Goal: Task Accomplishment & Management: Manage account settings

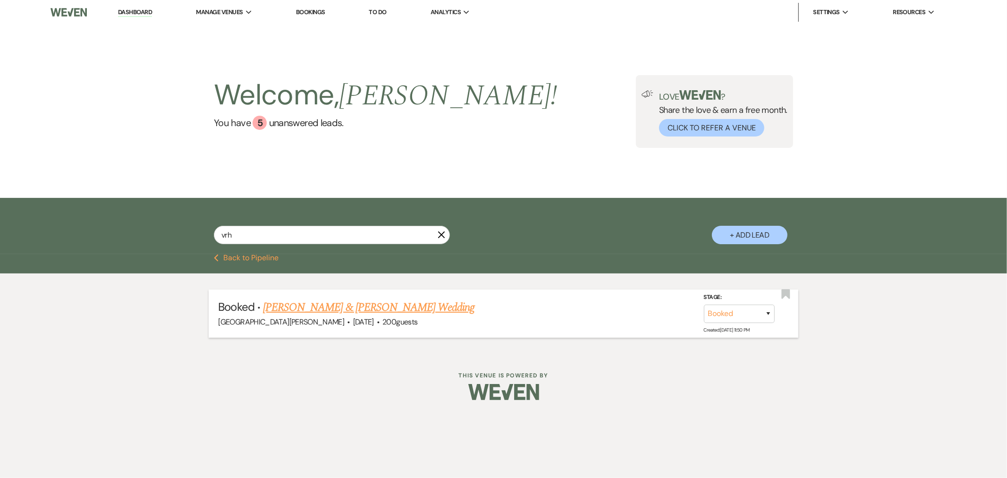
type input "vrh"
click at [371, 303] on link "[PERSON_NAME] & [PERSON_NAME] Wedding" at bounding box center [368, 307] width 211 height 17
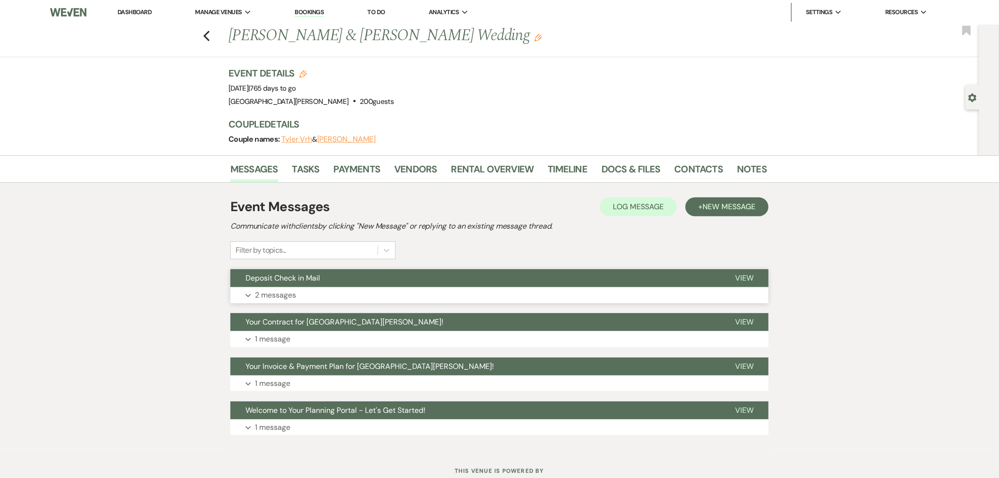
click at [543, 285] on button "Deposit Check in Mail" at bounding box center [474, 278] width 489 height 18
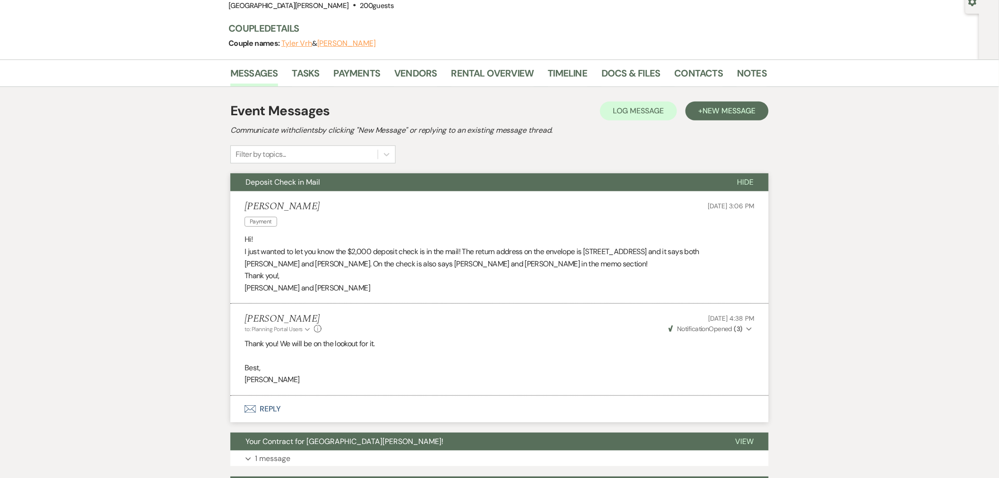
scroll to position [105, 0]
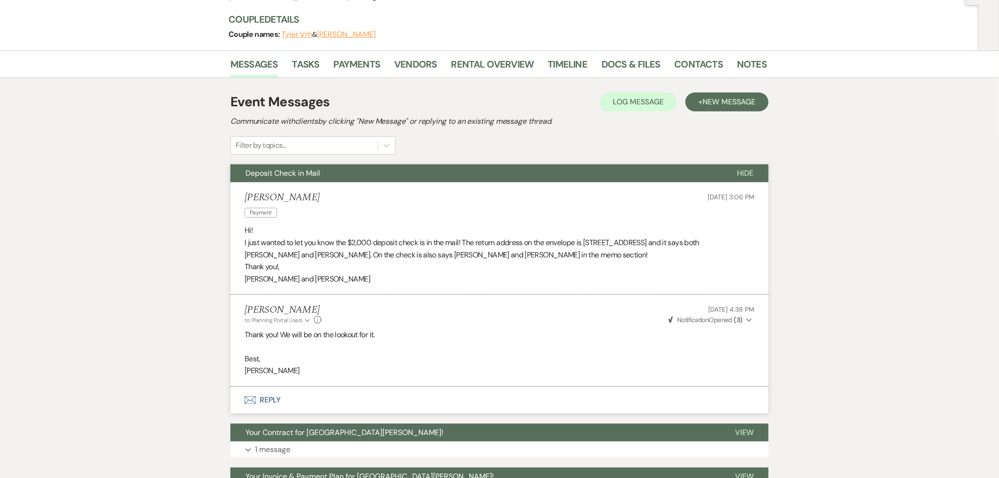
click at [420, 402] on button "Envelope Reply" at bounding box center [499, 400] width 538 height 26
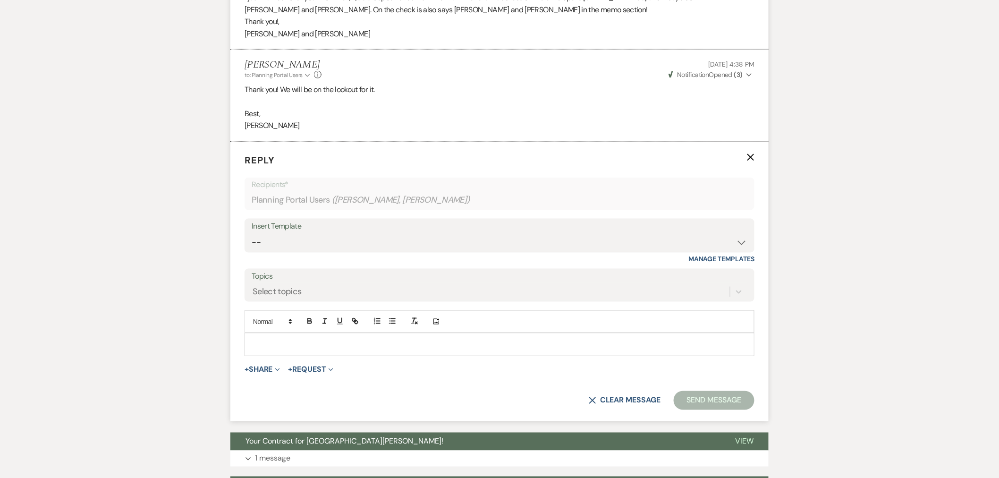
scroll to position [350, 0]
click at [428, 347] on p at bounding box center [499, 343] width 495 height 10
click at [689, 402] on button "Send Message" at bounding box center [714, 399] width 81 height 19
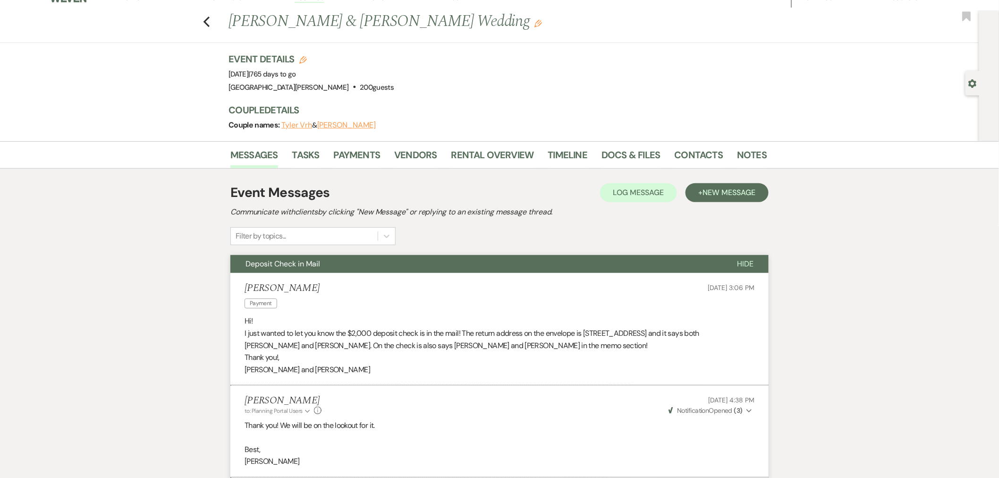
scroll to position [7, 0]
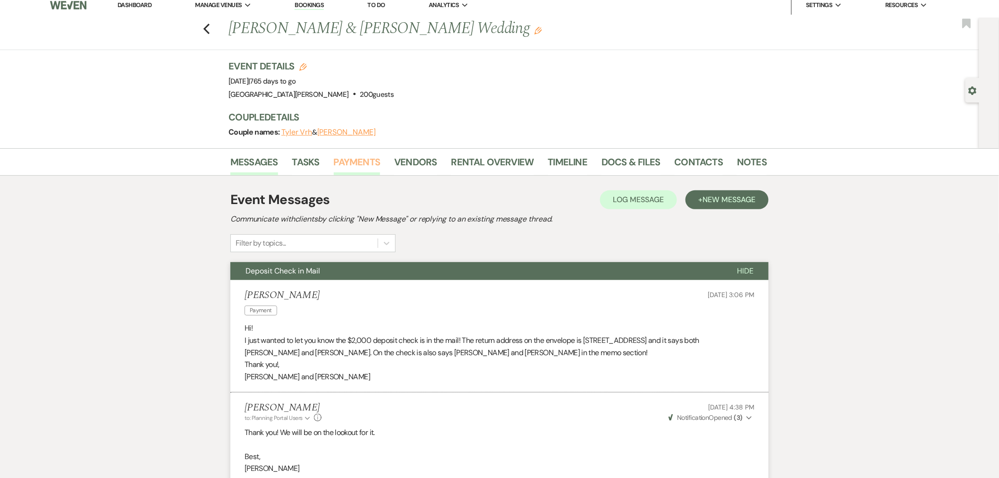
click at [370, 162] on link "Payments" at bounding box center [357, 164] width 47 height 21
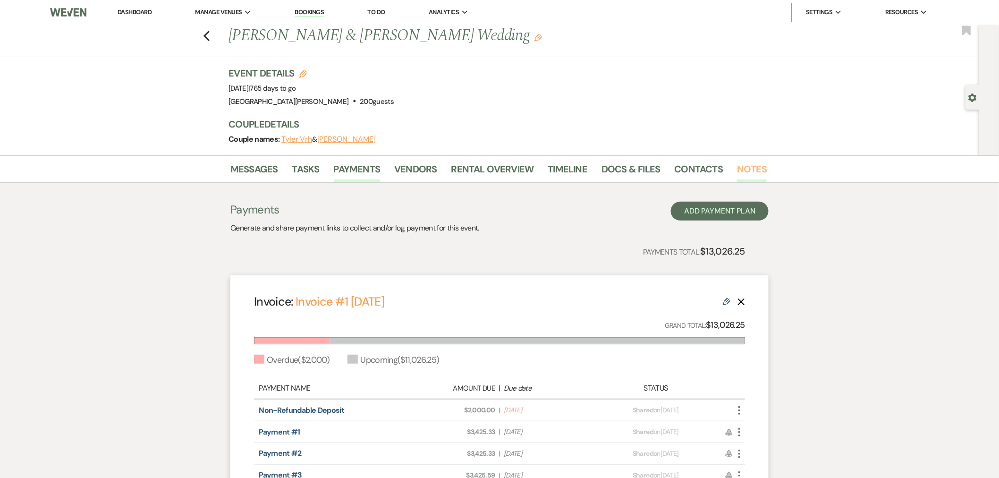
click at [743, 170] on link "Notes" at bounding box center [752, 171] width 30 height 21
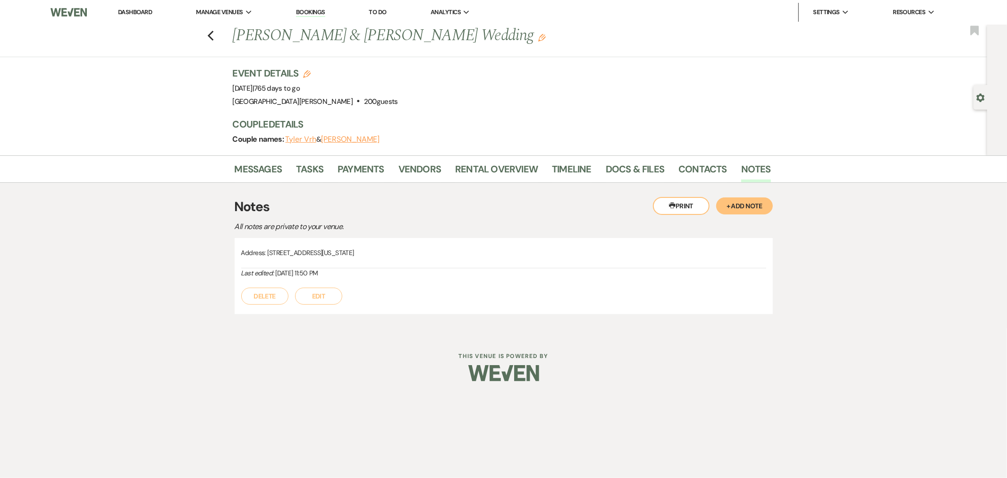
click at [749, 202] on button "+ Add Note" at bounding box center [744, 205] width 57 height 17
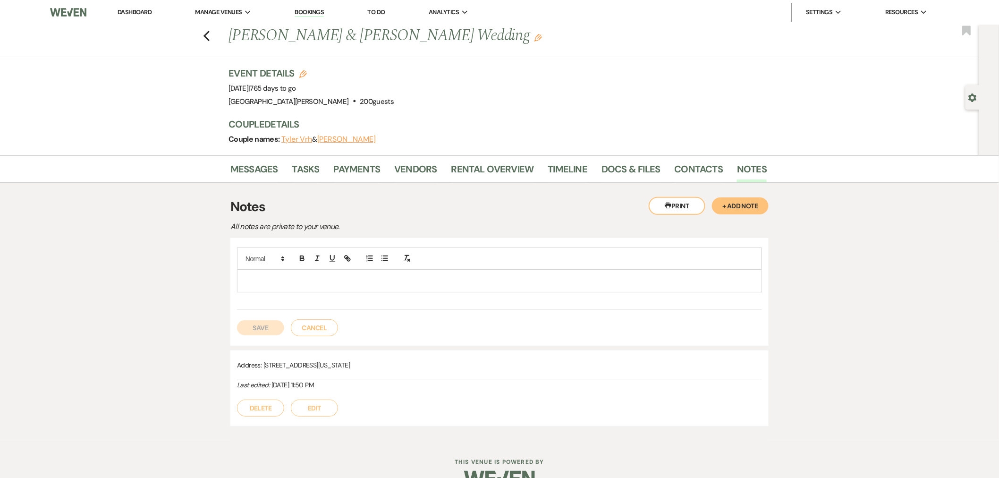
click at [661, 277] on p at bounding box center [499, 280] width 510 height 10
click at [266, 327] on button "Save" at bounding box center [260, 327] width 47 height 15
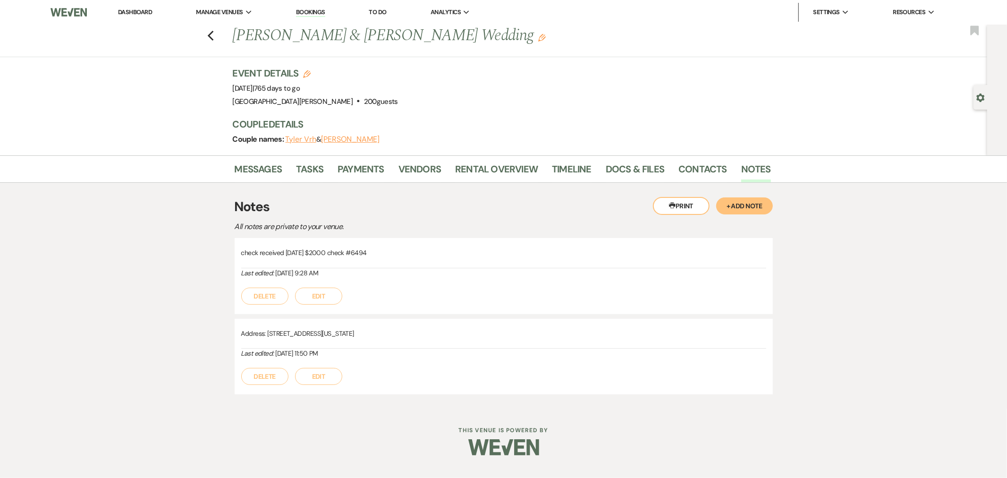
click at [143, 15] on link "Dashboard" at bounding box center [135, 12] width 34 height 8
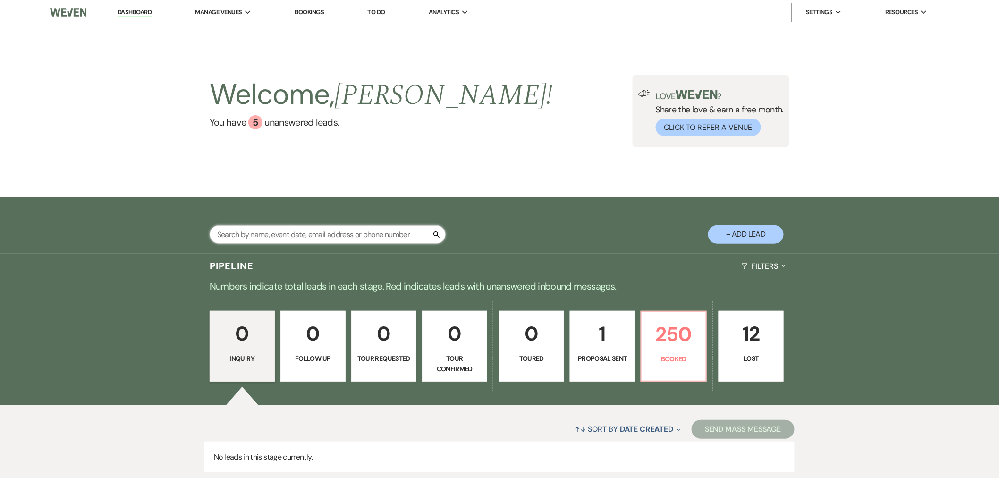
click at [259, 236] on input "text" at bounding box center [328, 234] width 236 height 18
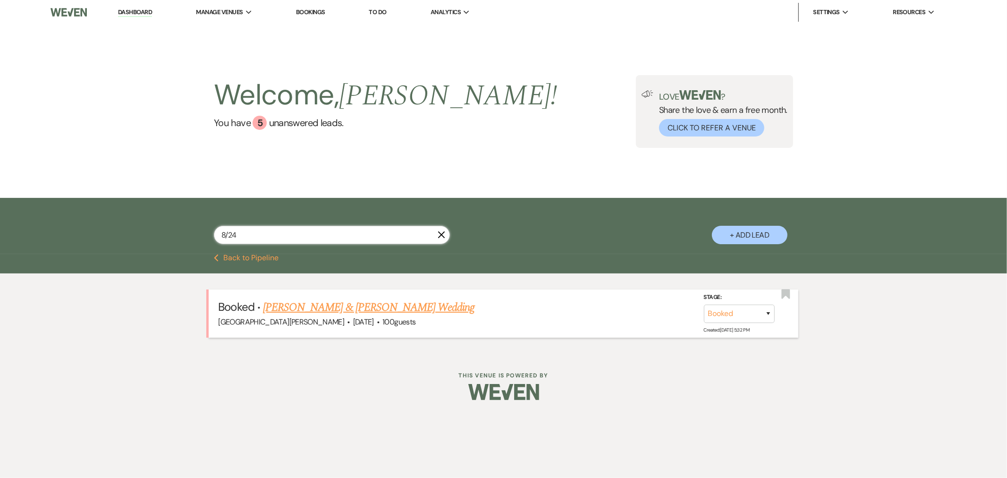
type input "8/24"
click at [328, 303] on link "[PERSON_NAME] & [PERSON_NAME] Wedding" at bounding box center [368, 307] width 211 height 17
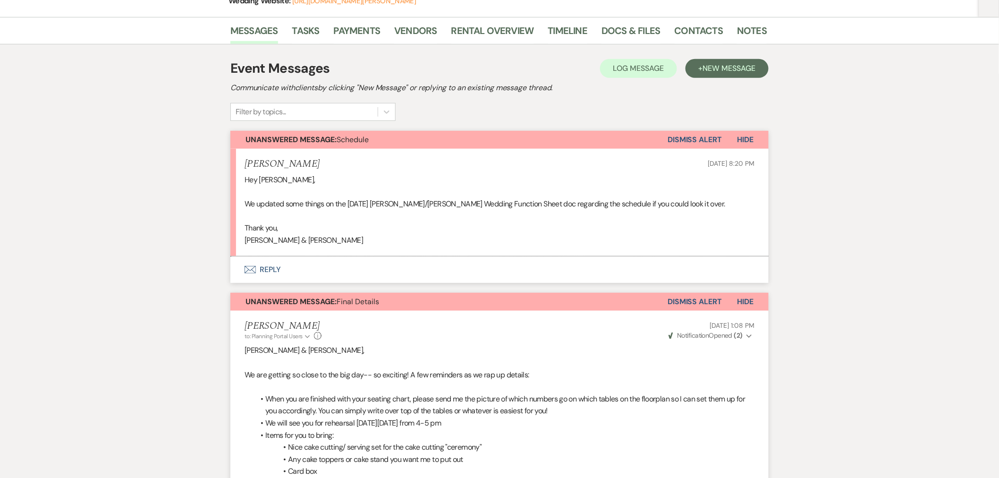
scroll to position [419, 0]
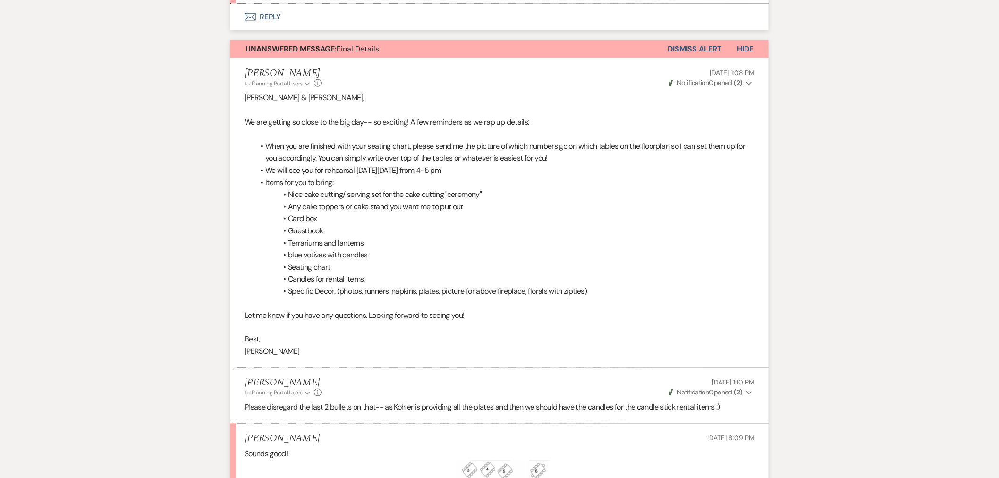
click at [685, 46] on button "Dismiss Alert" at bounding box center [694, 49] width 54 height 18
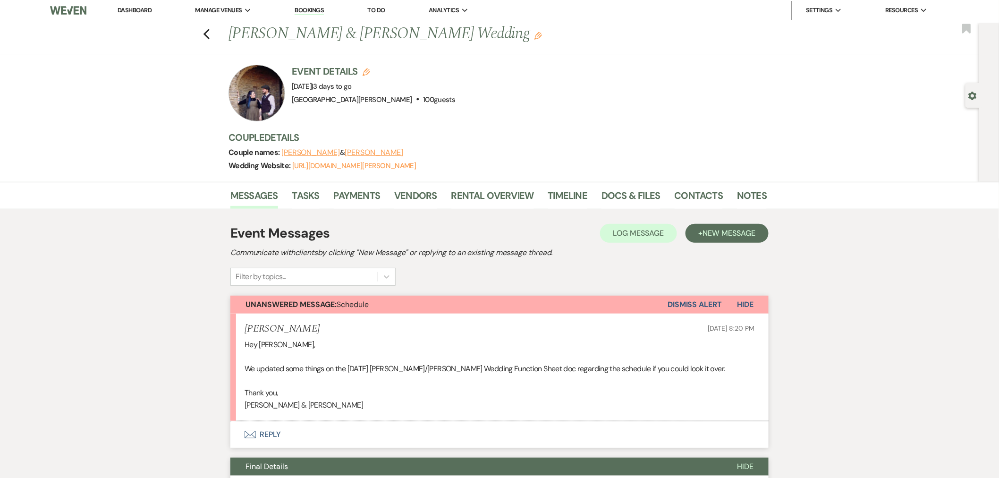
scroll to position [0, 0]
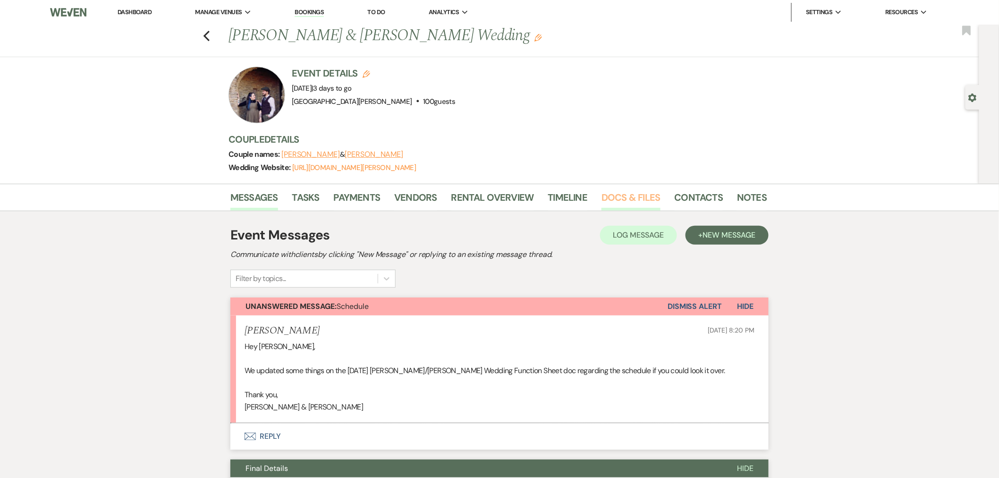
click at [620, 199] on link "Docs & Files" at bounding box center [630, 200] width 59 height 21
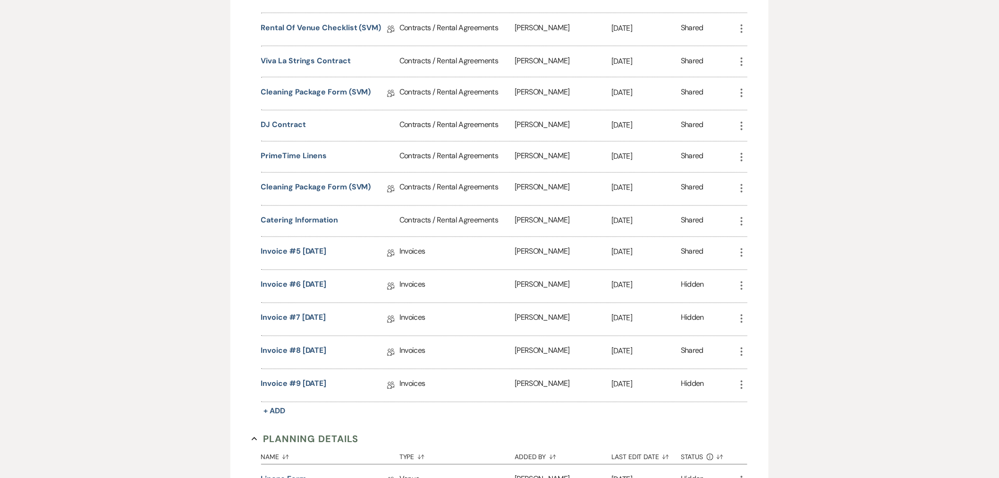
scroll to position [891, 0]
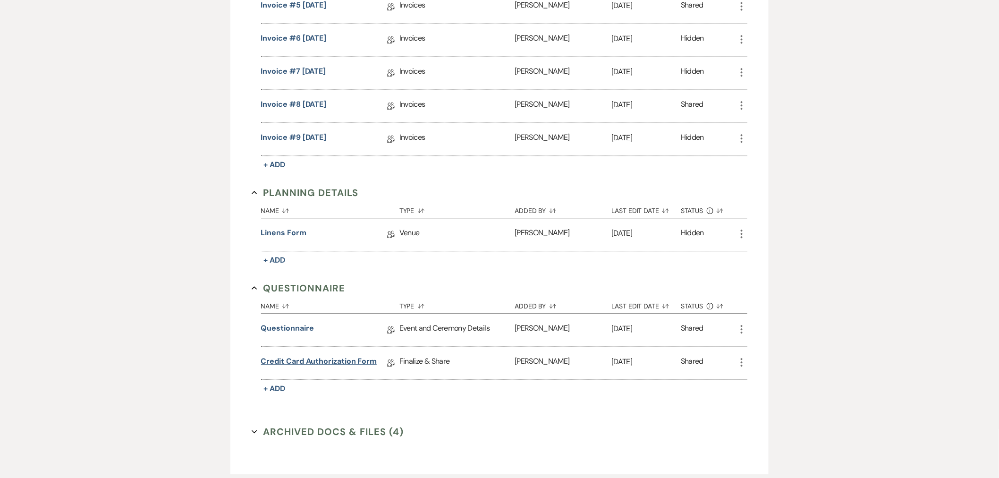
click at [347, 362] on link "Credit Card Authorization Form" at bounding box center [319, 362] width 116 height 15
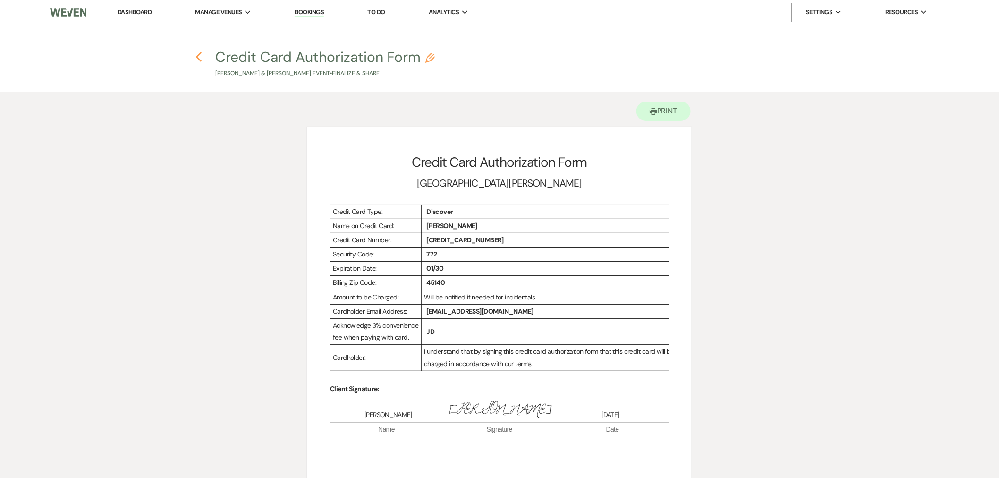
click at [200, 55] on icon "Previous" at bounding box center [198, 56] width 7 height 11
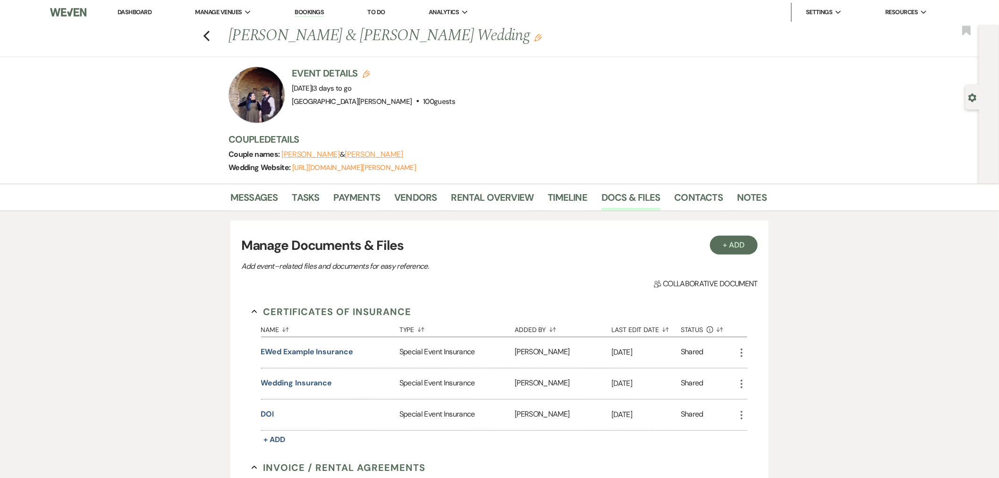
scroll to position [891, 0]
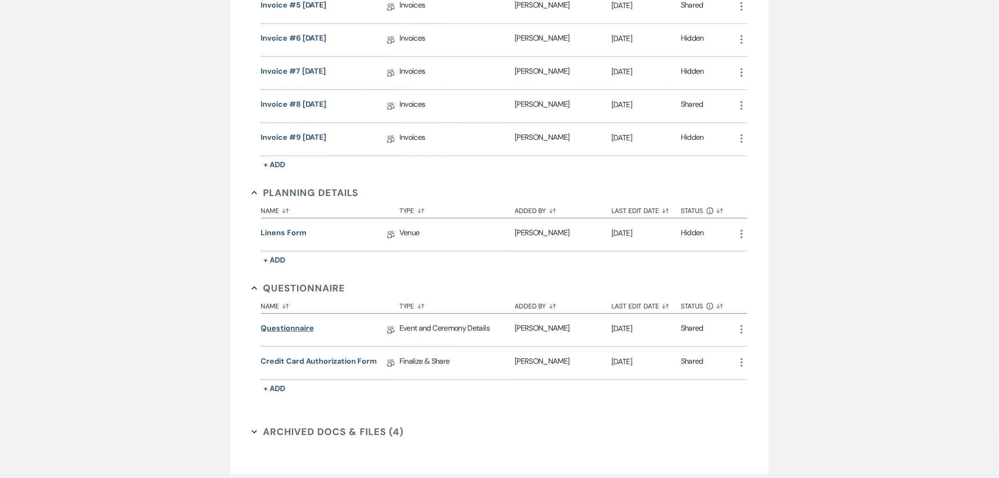
click at [290, 333] on link "Questionnaire" at bounding box center [287, 329] width 53 height 15
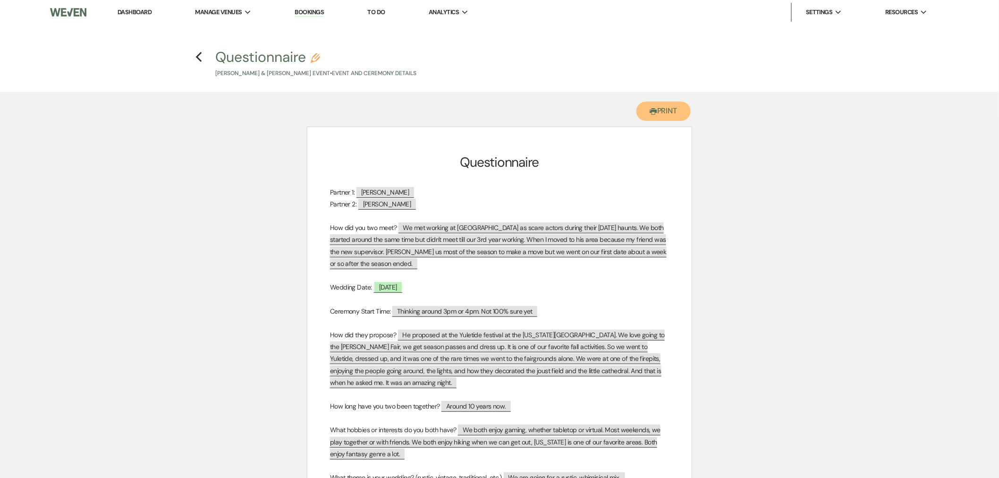
click at [667, 113] on button "Printer Print" at bounding box center [663, 110] width 54 height 19
click at [199, 55] on use "button" at bounding box center [199, 57] width 6 height 10
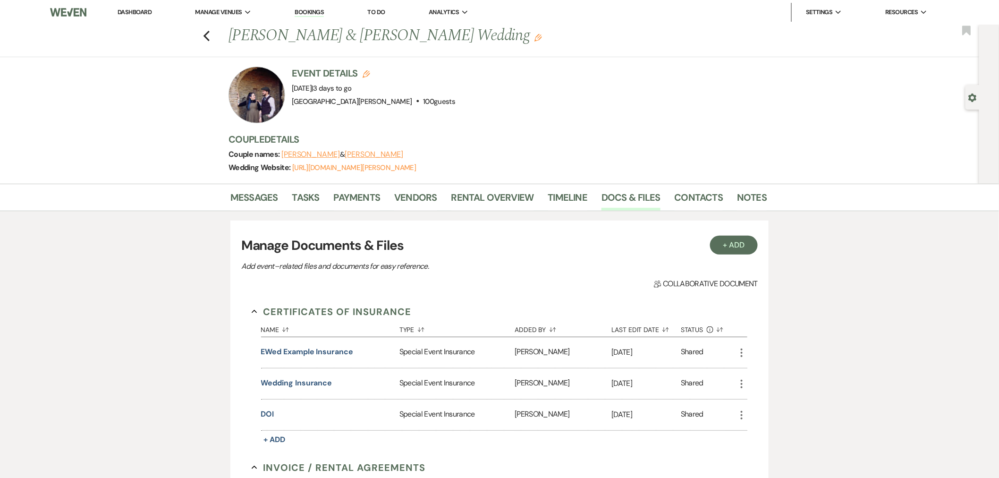
click at [149, 10] on link "Dashboard" at bounding box center [135, 12] width 34 height 8
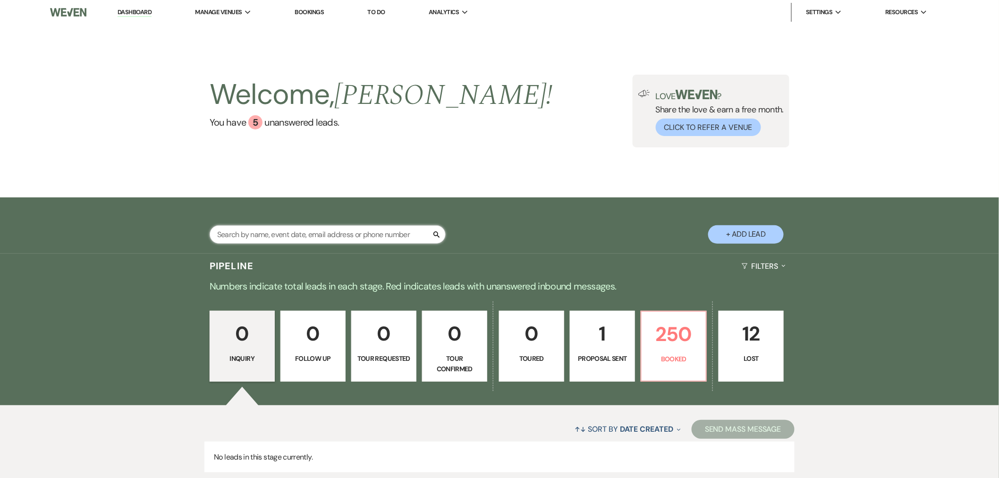
click at [330, 230] on input "text" at bounding box center [328, 234] width 236 height 18
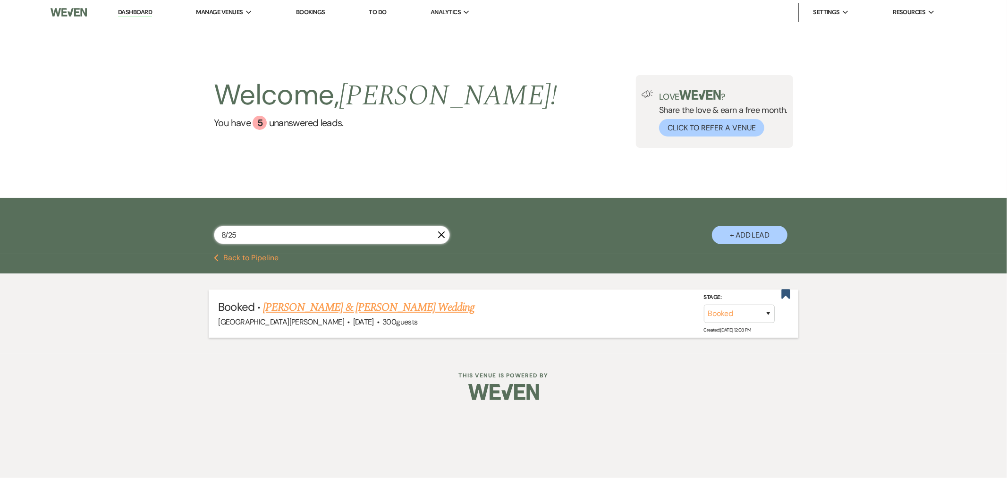
type input "8/25"
click at [403, 309] on link "[PERSON_NAME] & [PERSON_NAME] Wedding" at bounding box center [368, 307] width 211 height 17
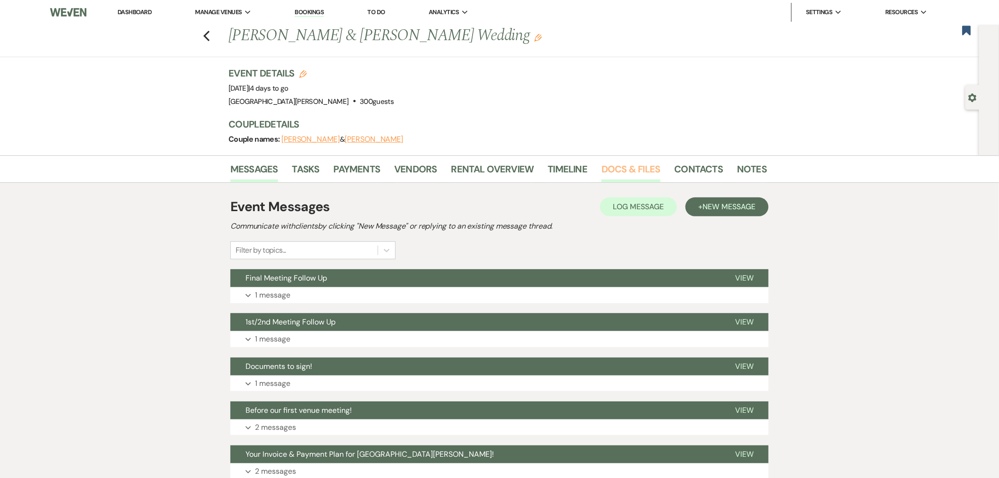
click at [621, 174] on link "Docs & Files" at bounding box center [630, 171] width 59 height 21
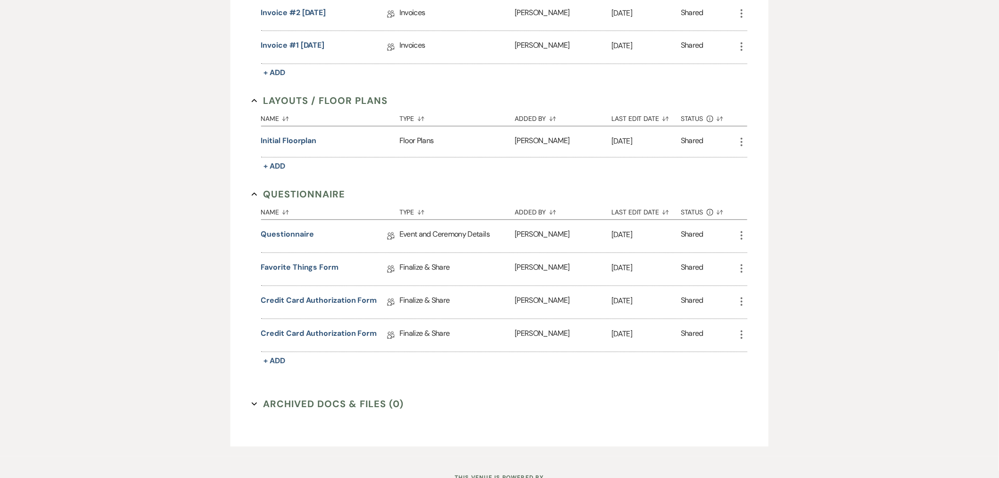
scroll to position [768, 0]
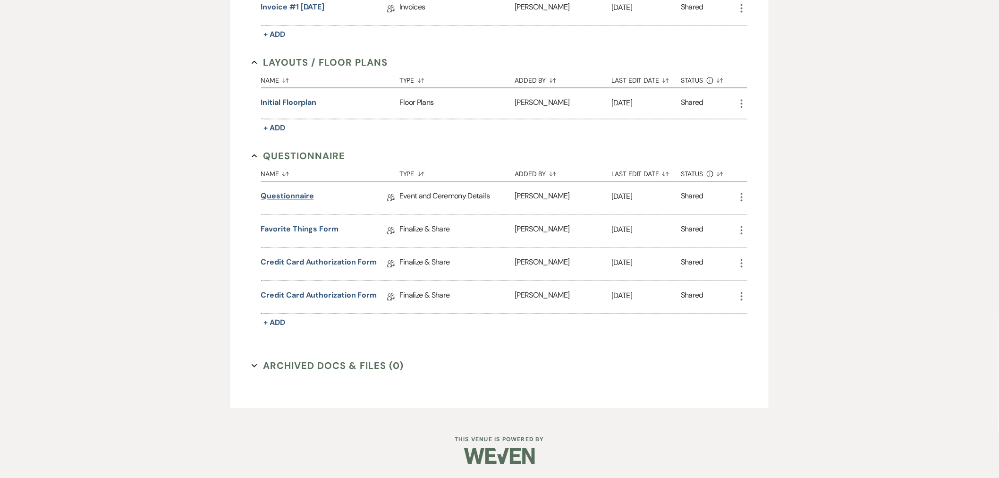
click at [289, 198] on link "Questionnaire" at bounding box center [287, 197] width 53 height 15
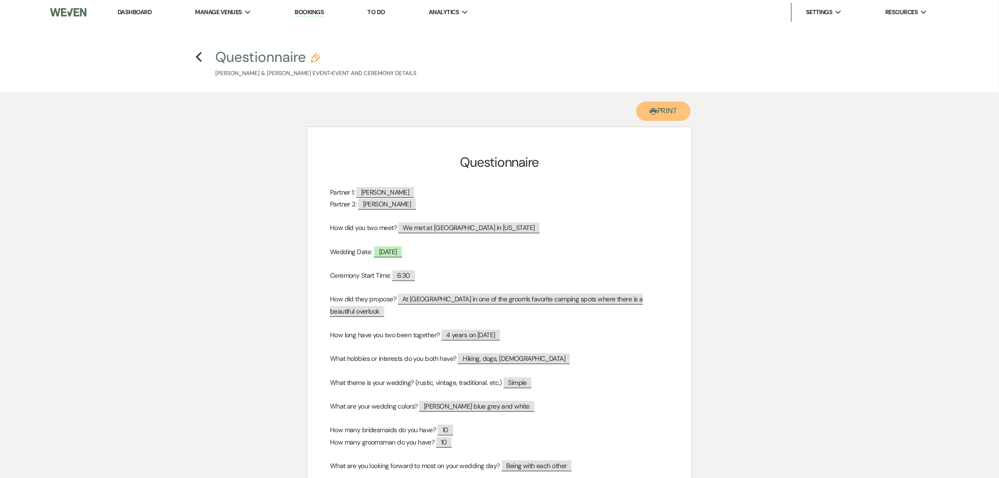
click at [672, 116] on button "Printer Print" at bounding box center [663, 110] width 54 height 19
click at [145, 16] on link "Dashboard" at bounding box center [135, 12] width 34 height 8
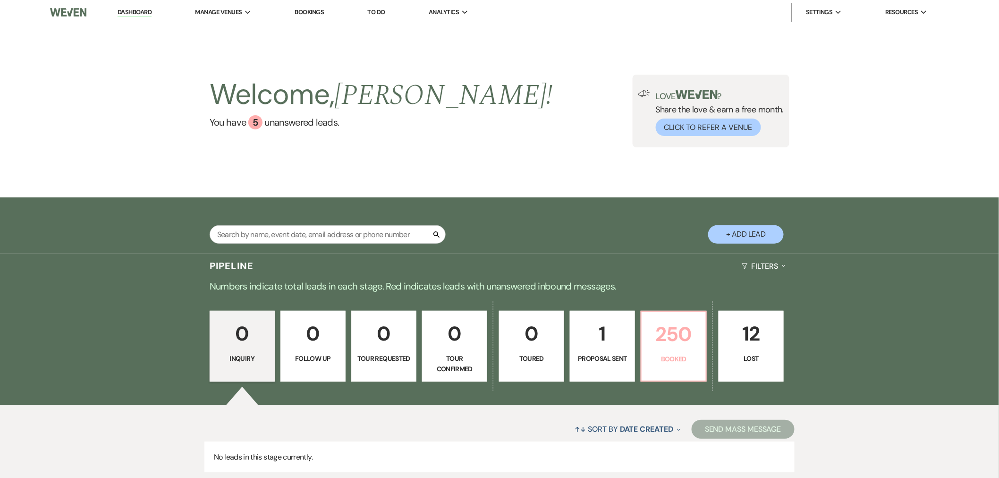
click at [661, 322] on p "250" at bounding box center [673, 334] width 53 height 32
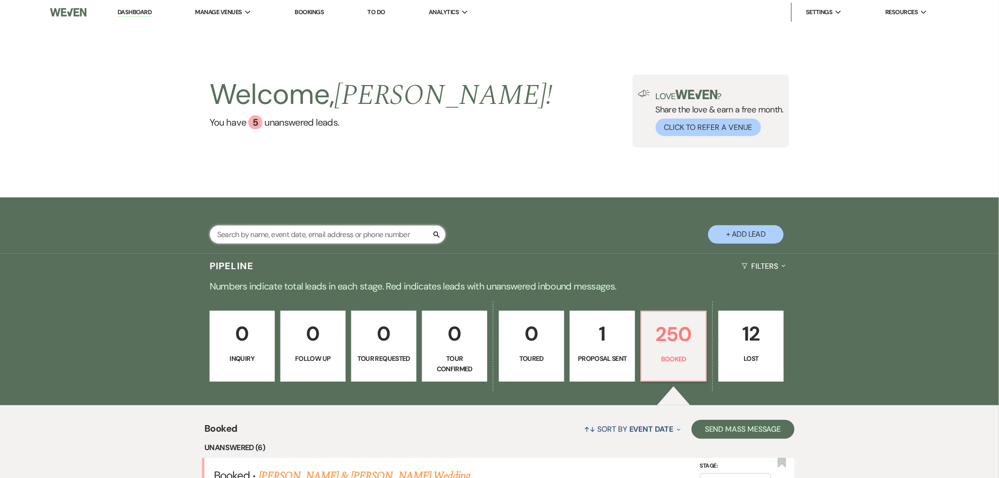
click at [284, 228] on input "text" at bounding box center [328, 234] width 236 height 18
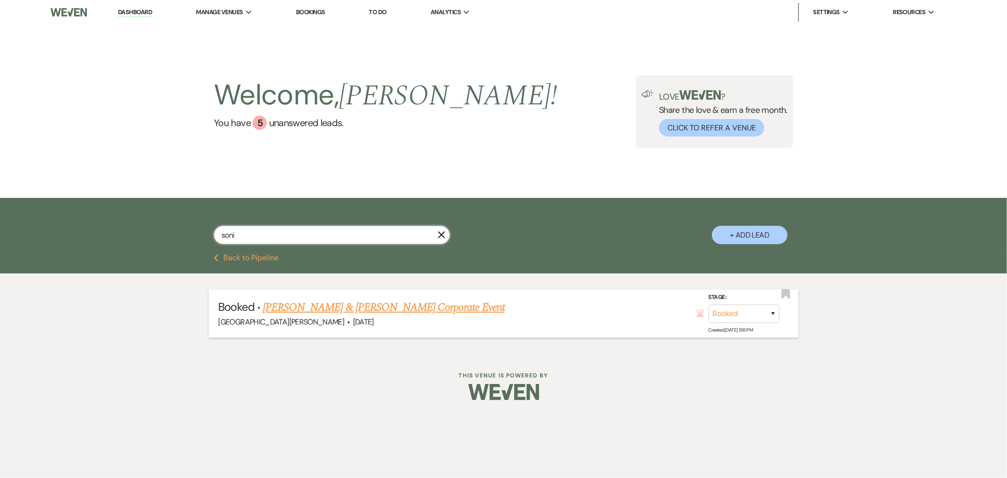
type input "soni"
click at [409, 305] on link "[PERSON_NAME] & [PERSON_NAME] Corporate Event" at bounding box center [384, 307] width 242 height 17
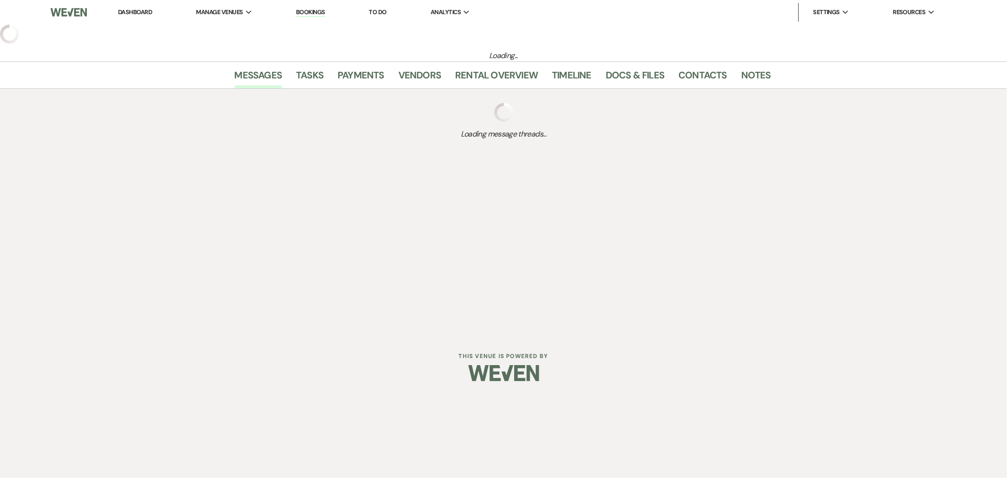
select select "12"
select select "9"
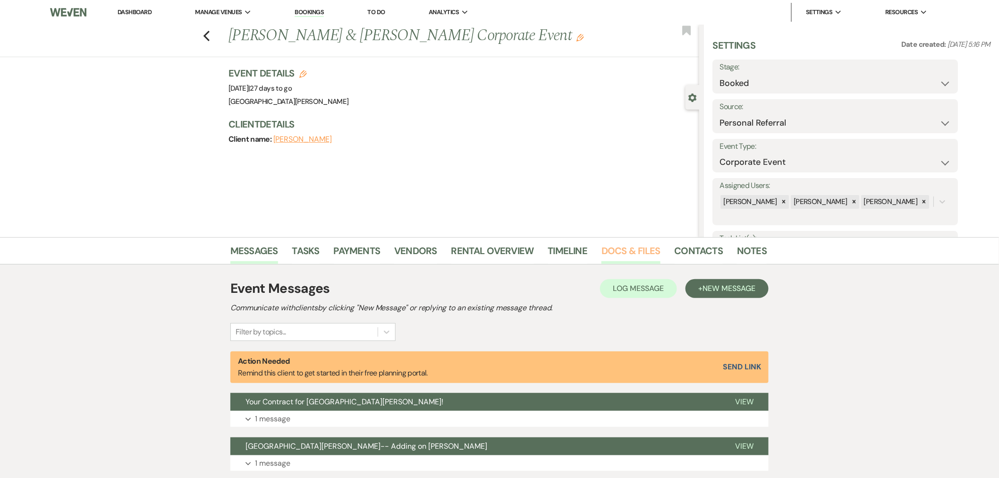
click at [618, 254] on link "Docs & Files" at bounding box center [630, 253] width 59 height 21
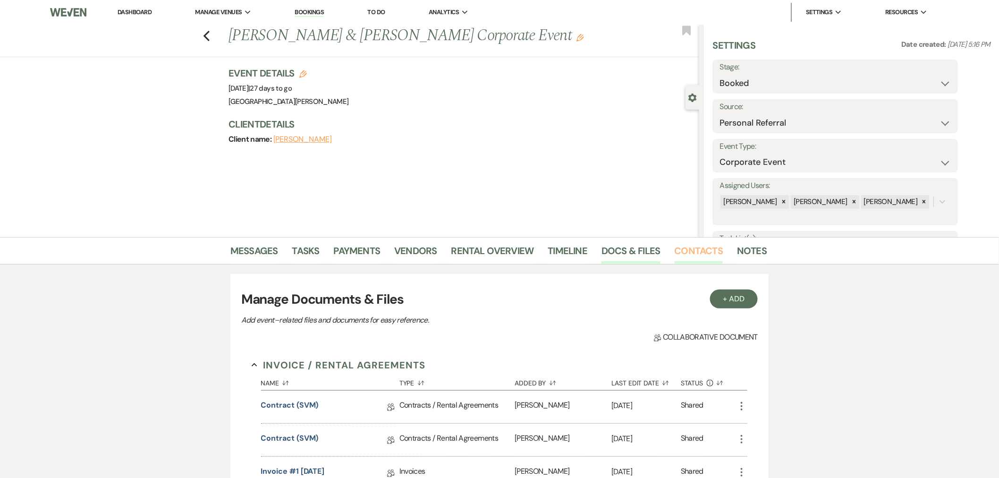
click at [683, 256] on link "Contacts" at bounding box center [698, 253] width 49 height 21
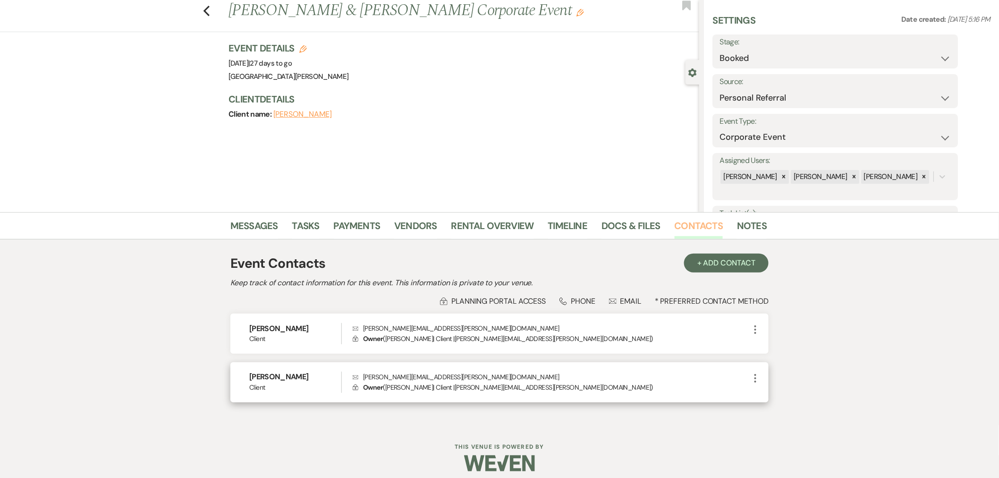
scroll to position [32, 0]
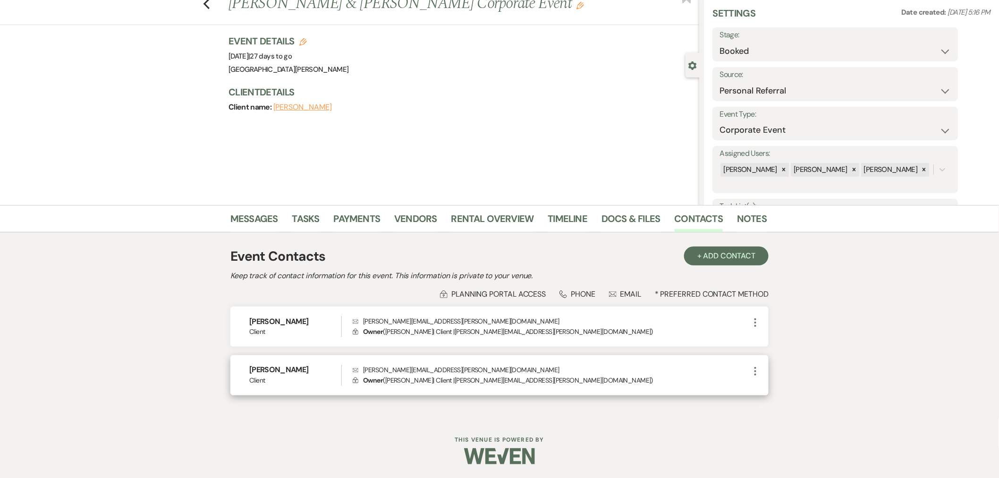
click at [757, 373] on icon "More" at bounding box center [755, 370] width 11 height 11
click at [767, 390] on icon "Pencil" at bounding box center [765, 390] width 8 height 8
select select "1"
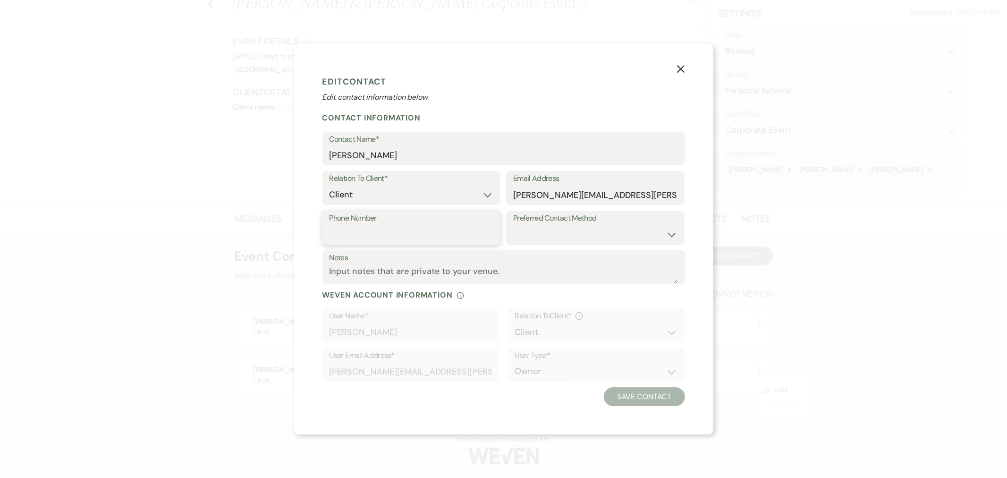
click at [468, 235] on input "Phone Number" at bounding box center [411, 234] width 164 height 18
type input "7145140418"
click at [629, 392] on button "Save Contact" at bounding box center [644, 396] width 81 height 19
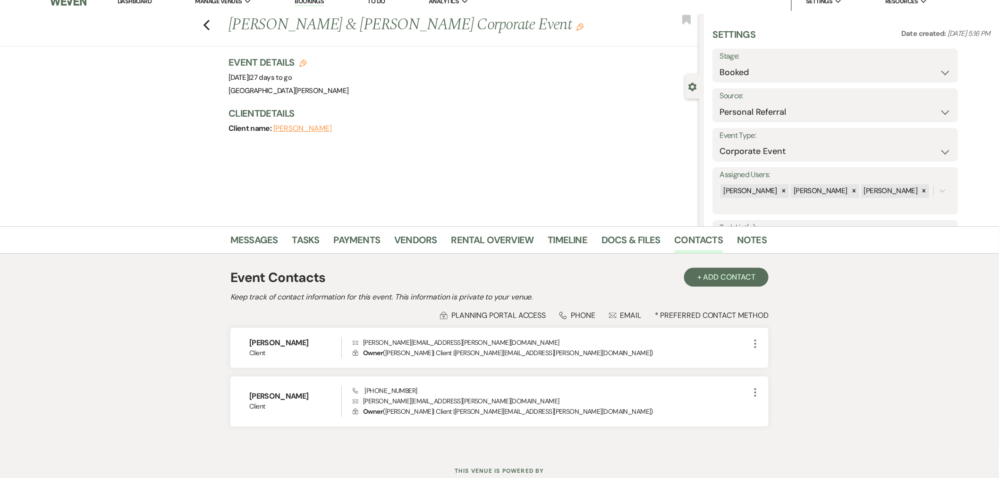
scroll to position [0, 0]
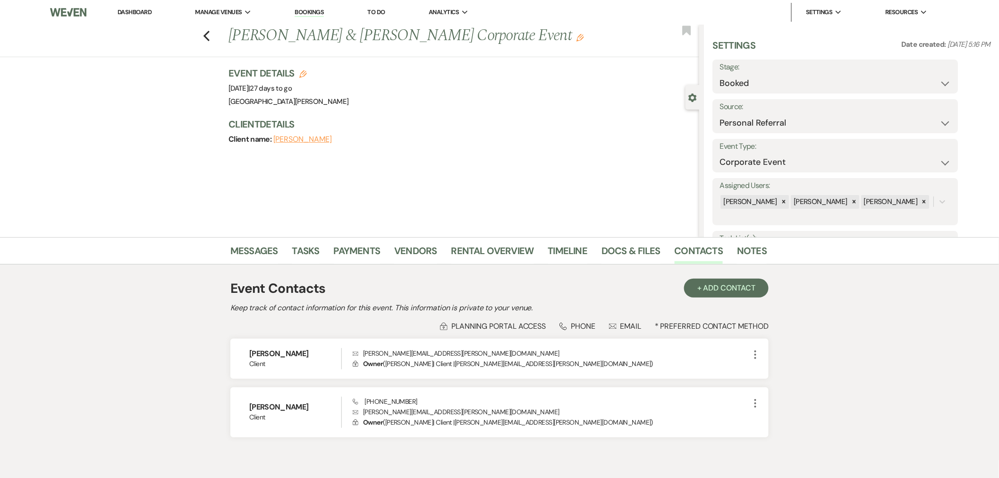
click at [143, 12] on link "Dashboard" at bounding box center [135, 12] width 34 height 8
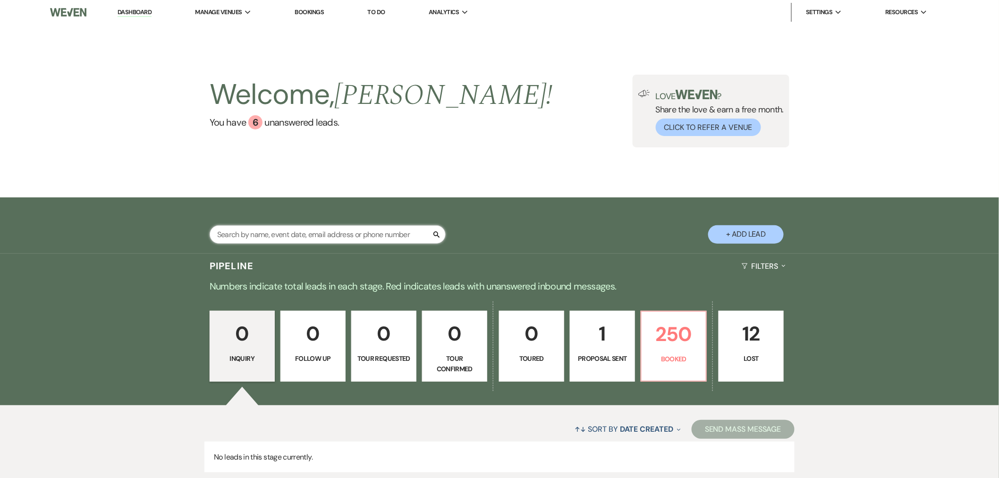
click at [310, 235] on input "text" at bounding box center [328, 234] width 236 height 18
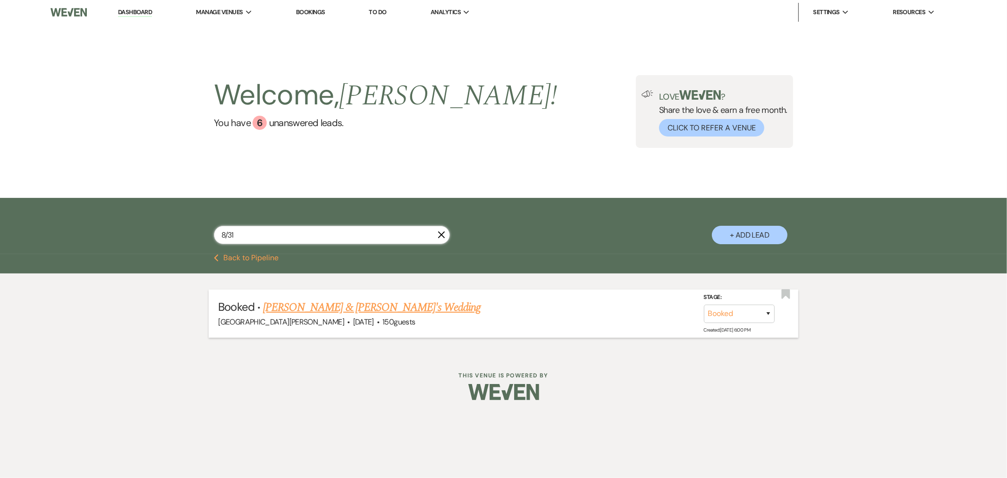
type input "8/31"
click at [394, 307] on link "[PERSON_NAME] & [PERSON_NAME]'s Wedding" at bounding box center [372, 307] width 218 height 17
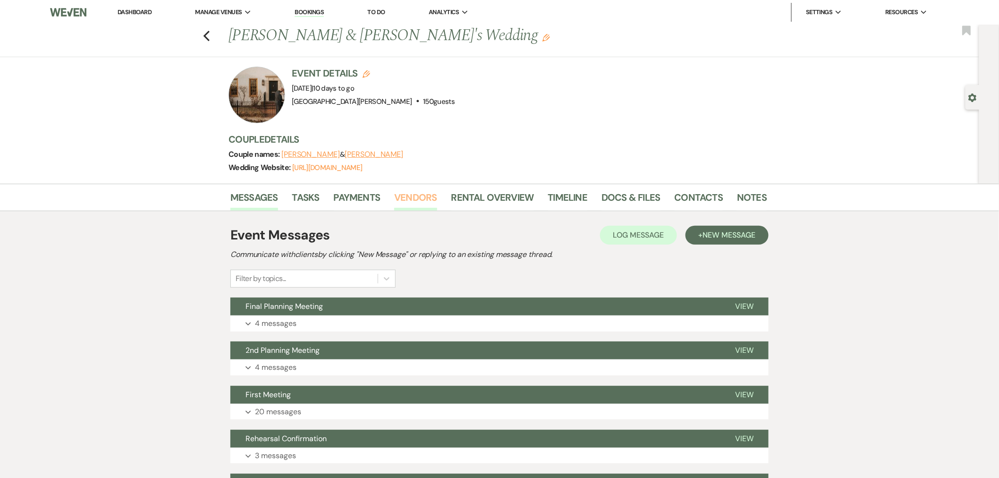
click at [407, 199] on link "Vendors" at bounding box center [415, 200] width 42 height 21
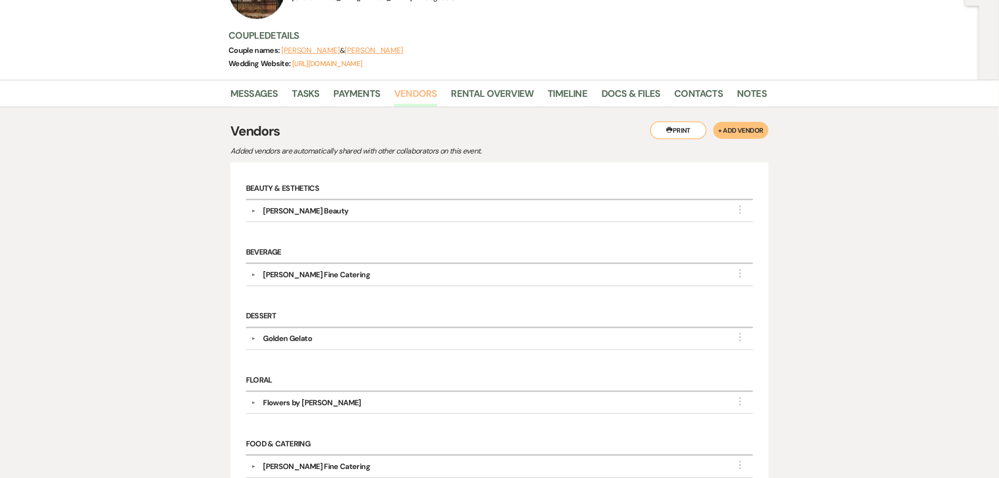
scroll to position [105, 0]
click at [257, 334] on div "Golden Gelato" at bounding box center [501, 337] width 492 height 11
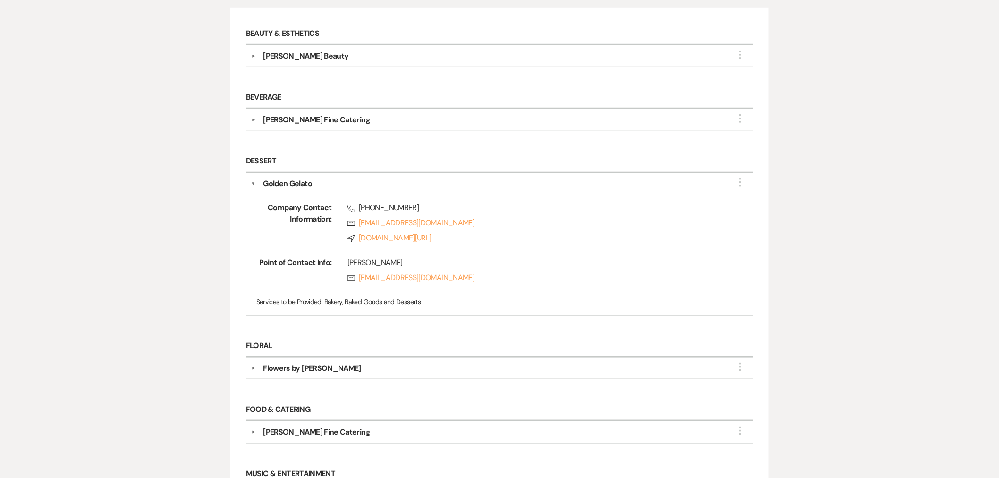
scroll to position [262, 0]
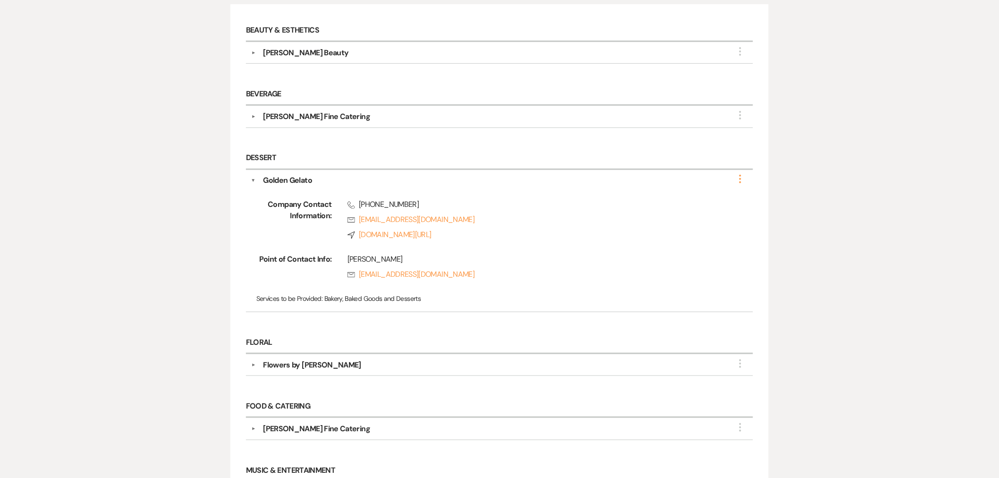
click at [739, 178] on icon "More" at bounding box center [739, 178] width 11 height 11
click at [718, 190] on button "Edit" at bounding box center [685, 185] width 106 height 15
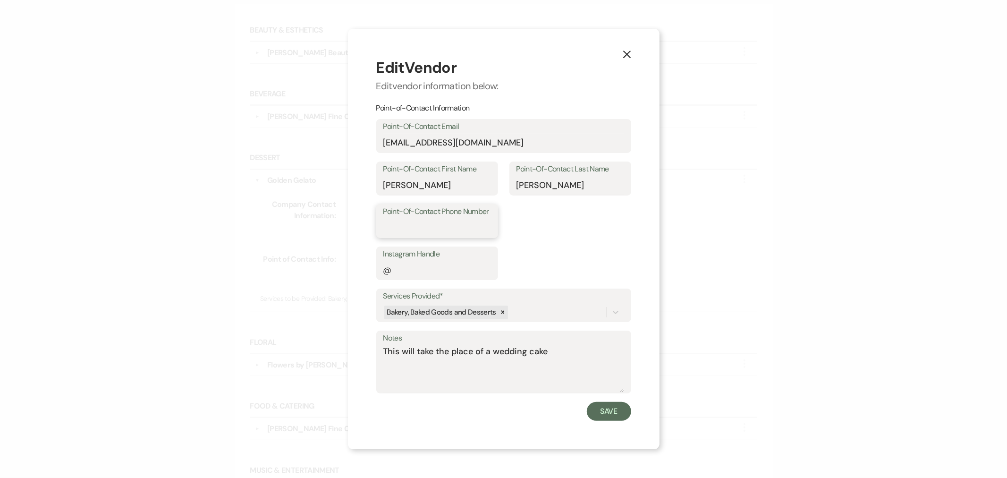
click at [457, 227] on input "Point-Of-Contact Phone Number" at bounding box center [437, 228] width 108 height 18
type input "859-250-1335"
click at [617, 413] on button "Save" at bounding box center [609, 411] width 44 height 19
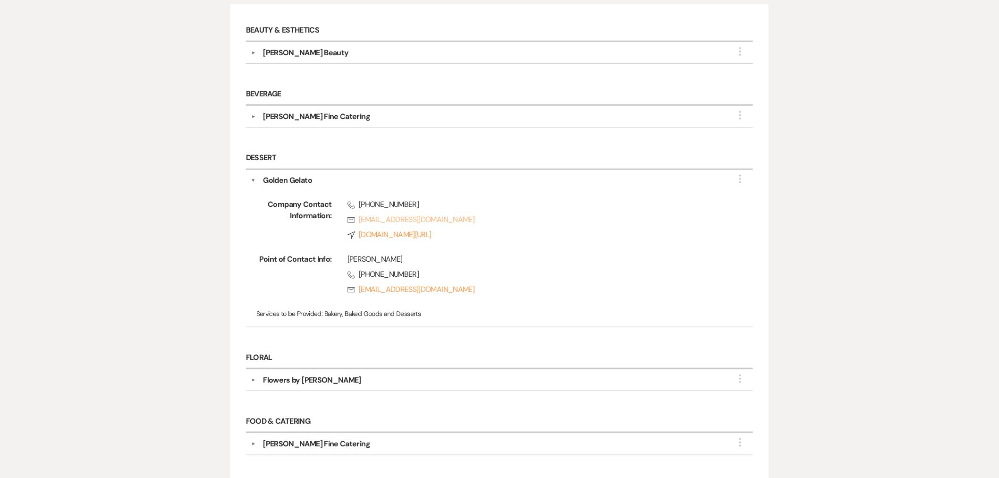
drag, startPoint x: 312, startPoint y: 211, endPoint x: 529, endPoint y: 220, distance: 216.3
click at [529, 219] on link "Rsvp goldengelatoevents@gmail.com" at bounding box center [535, 219] width 376 height 11
click at [173, 244] on div "Messages Tasks Payments Vendors Rental Overview Timeline Docs & Files Contacts …" at bounding box center [499, 363] width 999 height 882
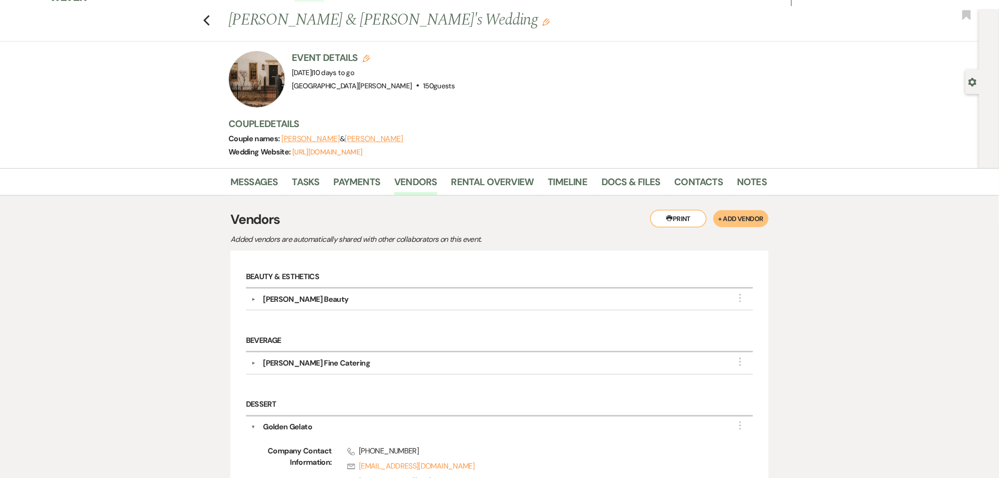
scroll to position [0, 0]
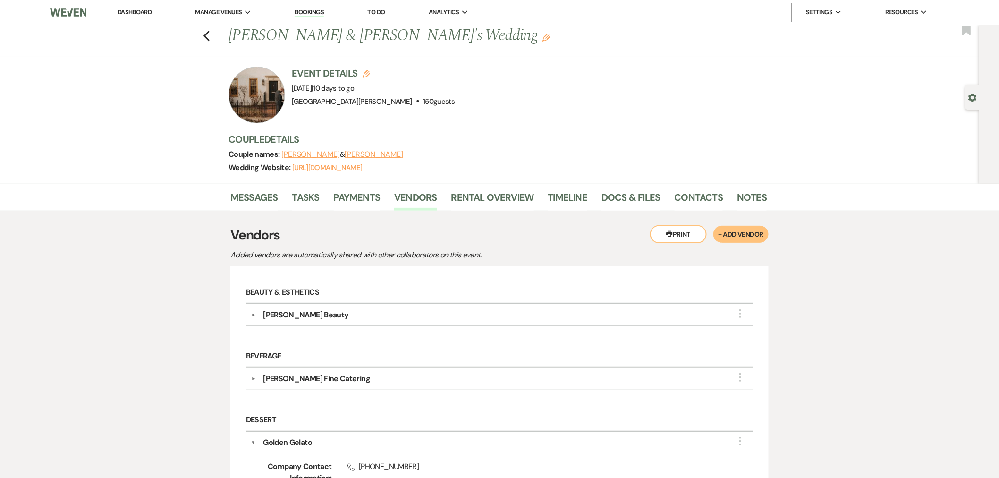
click at [143, 15] on link "Dashboard" at bounding box center [135, 12] width 34 height 8
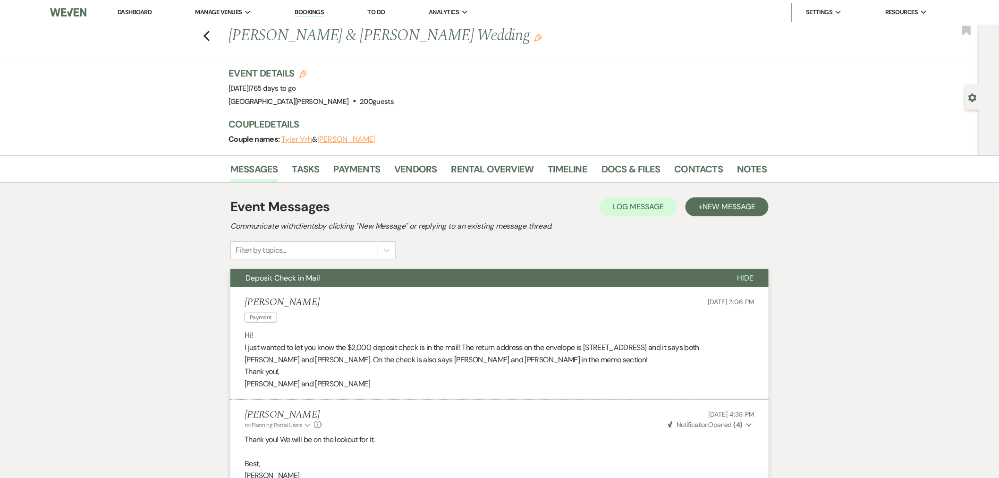
click at [130, 8] on link "Dashboard" at bounding box center [135, 12] width 34 height 8
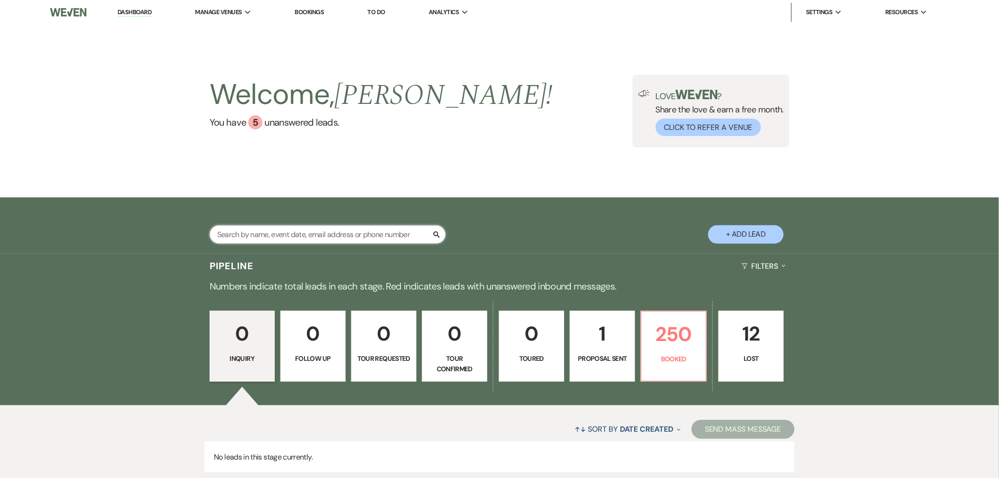
click at [341, 240] on input "text" at bounding box center [328, 234] width 236 height 18
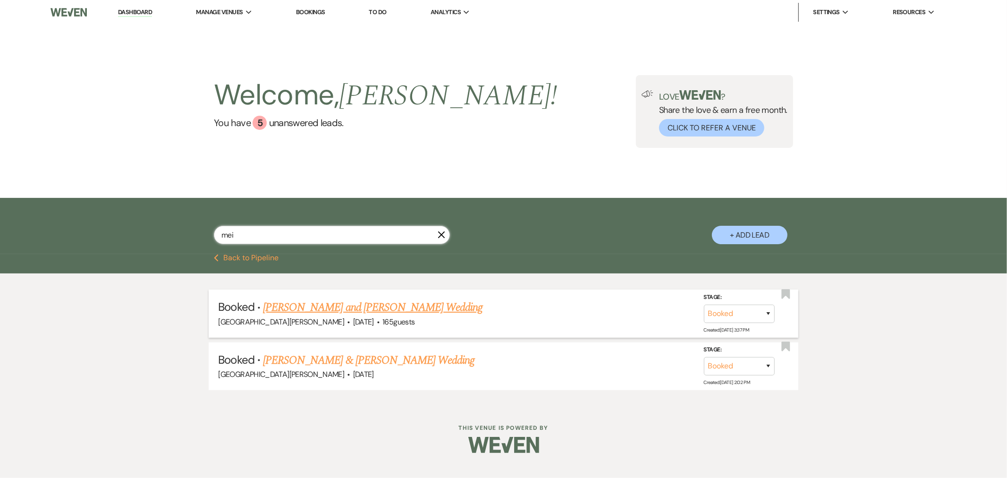
type input "mei"
click at [350, 303] on link "[PERSON_NAME] and [PERSON_NAME] Wedding" at bounding box center [373, 307] width 220 height 17
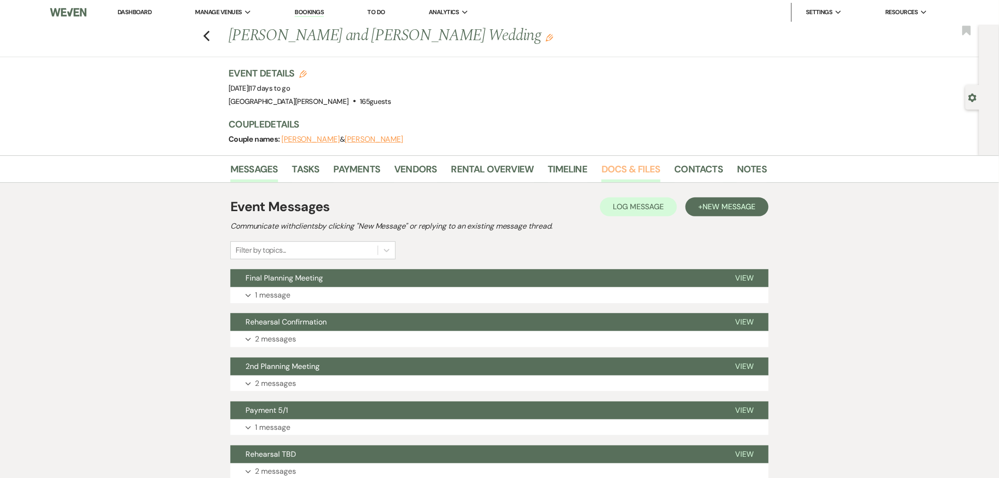
click at [638, 168] on link "Docs & Files" at bounding box center [630, 171] width 59 height 21
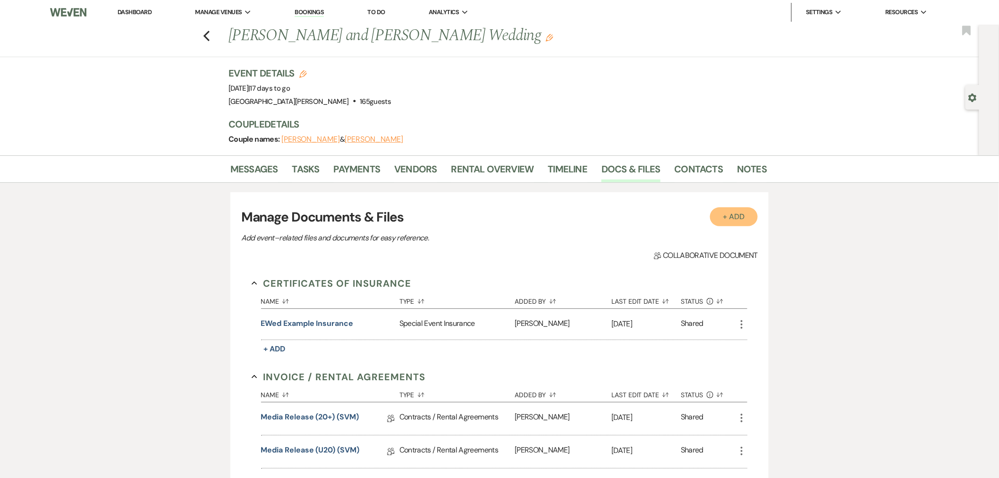
click at [752, 208] on button "+ Add" at bounding box center [734, 216] width 48 height 19
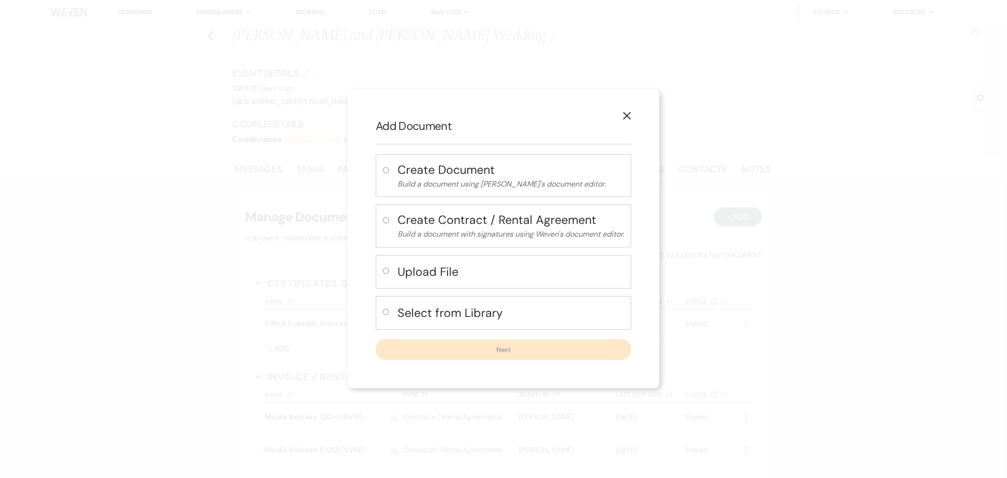
click at [387, 270] on input "radio" at bounding box center [386, 271] width 6 height 6
radio input "true"
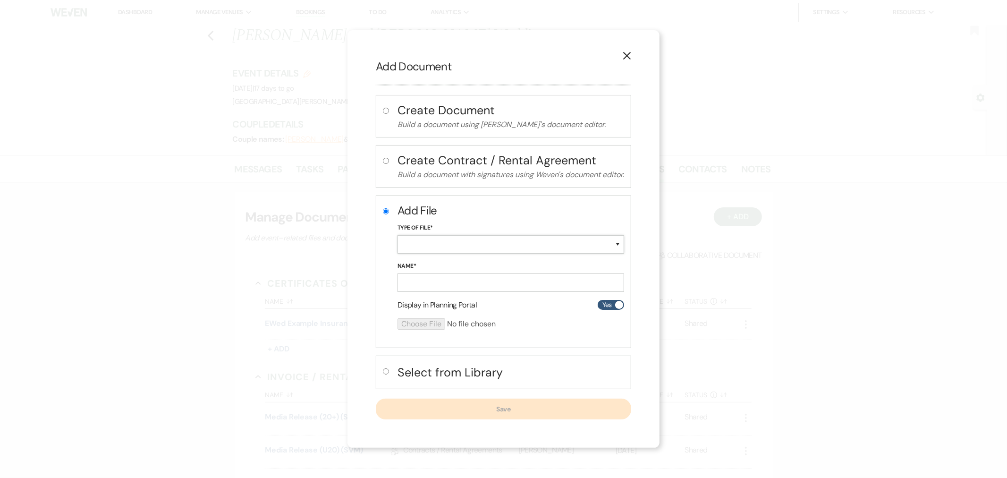
click at [441, 247] on select "Special Event Insurance Vendor Certificate of Insurance Contracts / Rental Agre…" at bounding box center [510, 244] width 227 height 18
select select "19"
click at [397, 236] on select "Special Event Insurance Vendor Certificate of Insurance Contracts / Rental Agre…" at bounding box center [510, 244] width 227 height 18
click at [437, 279] on input "Name*" at bounding box center [510, 282] width 227 height 18
type input "DOI"
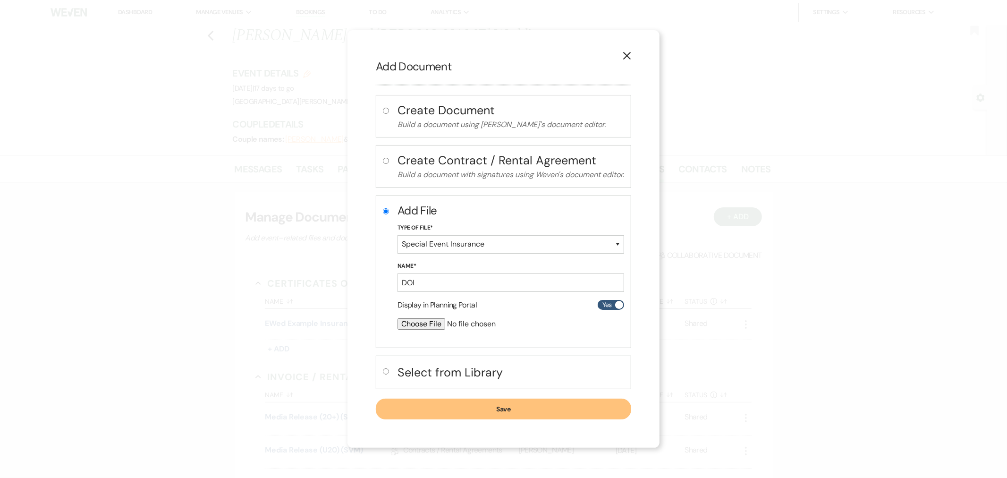
click at [421, 324] on input "file" at bounding box center [485, 323] width 177 height 11
type input "C:\fakepath\doi Meinzer.pdf"
click at [564, 416] on button "Save" at bounding box center [503, 409] width 255 height 21
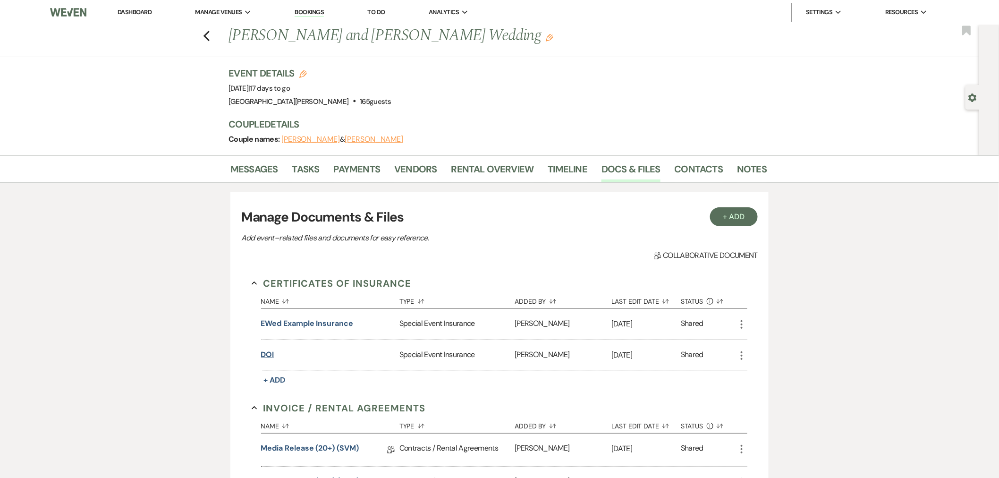
click at [269, 355] on button "DOI" at bounding box center [267, 354] width 13 height 11
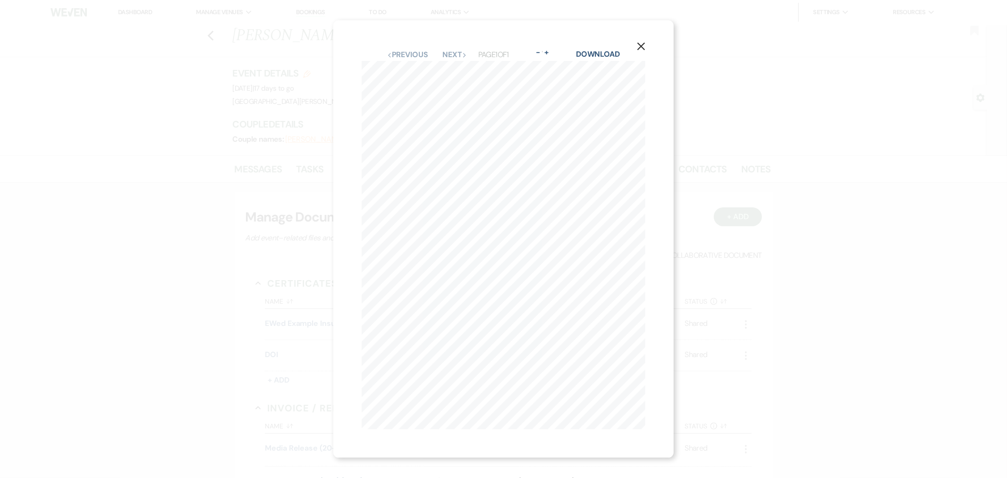
click at [645, 42] on icon "X" at bounding box center [641, 46] width 8 height 8
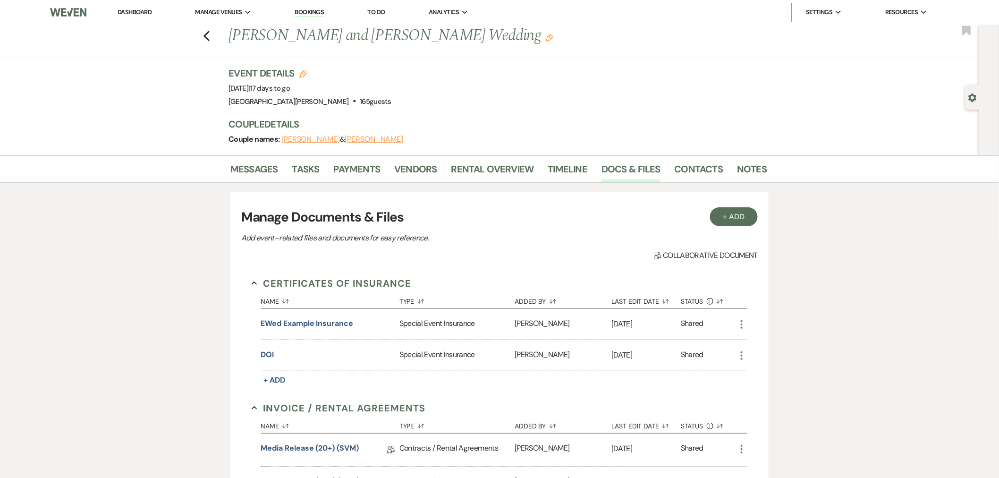
drag, startPoint x: 136, startPoint y: 15, endPoint x: 142, endPoint y: 15, distance: 5.7
click at [136, 15] on link "Dashboard" at bounding box center [135, 12] width 34 height 8
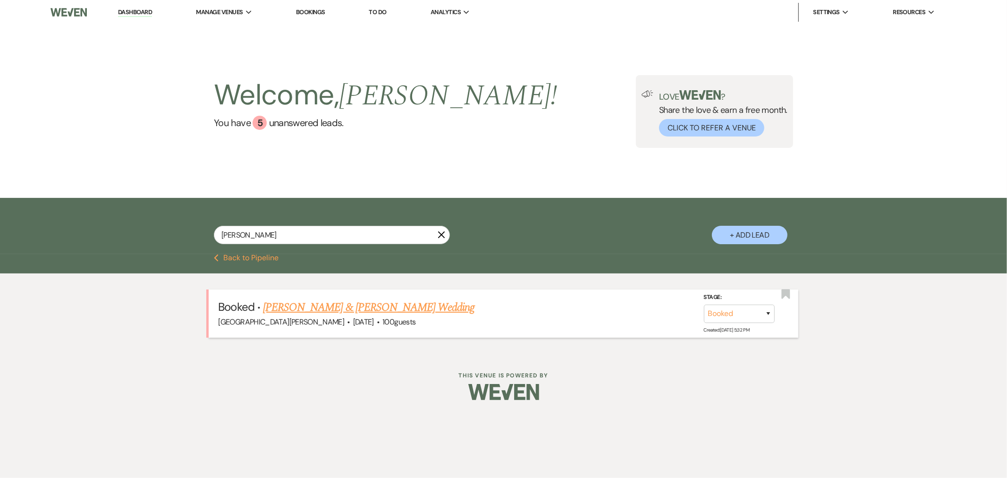
type input "traxler"
click at [393, 302] on link "[PERSON_NAME] & [PERSON_NAME] Wedding" at bounding box center [368, 307] width 211 height 17
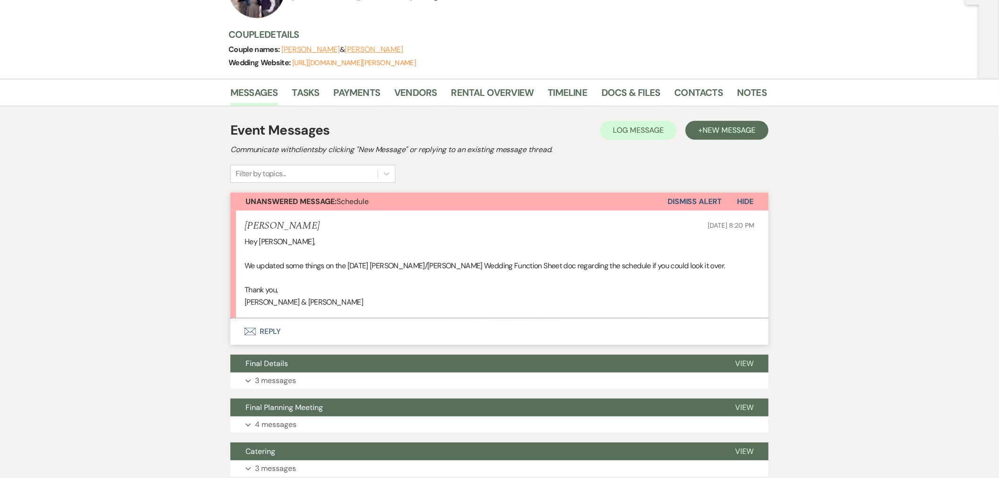
click at [304, 329] on button "Envelope Reply" at bounding box center [499, 331] width 538 height 26
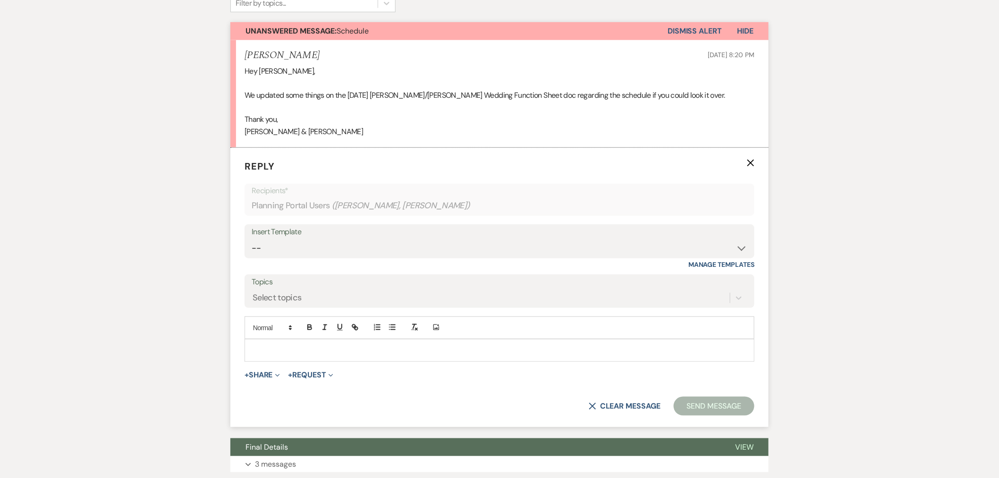
scroll to position [281, 0]
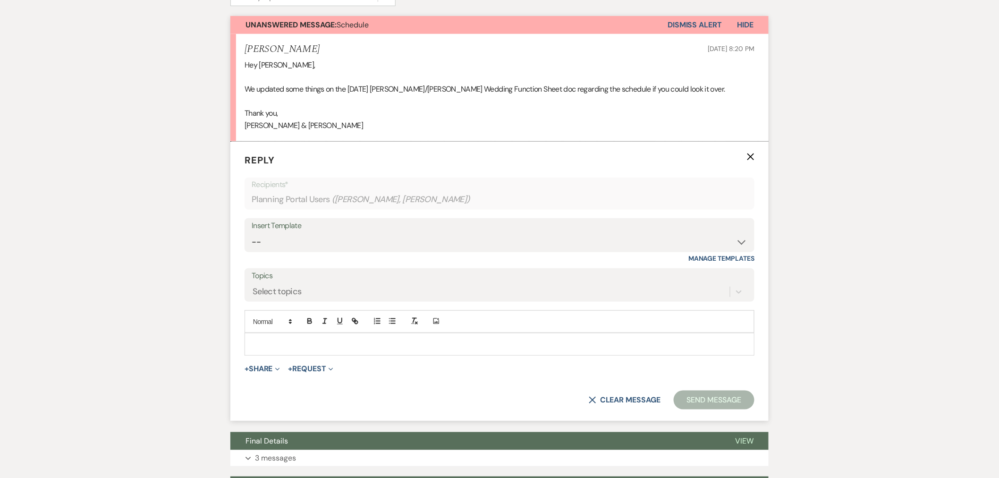
click at [388, 347] on p at bounding box center [499, 344] width 495 height 10
click at [697, 400] on button "Send Message" at bounding box center [714, 399] width 81 height 19
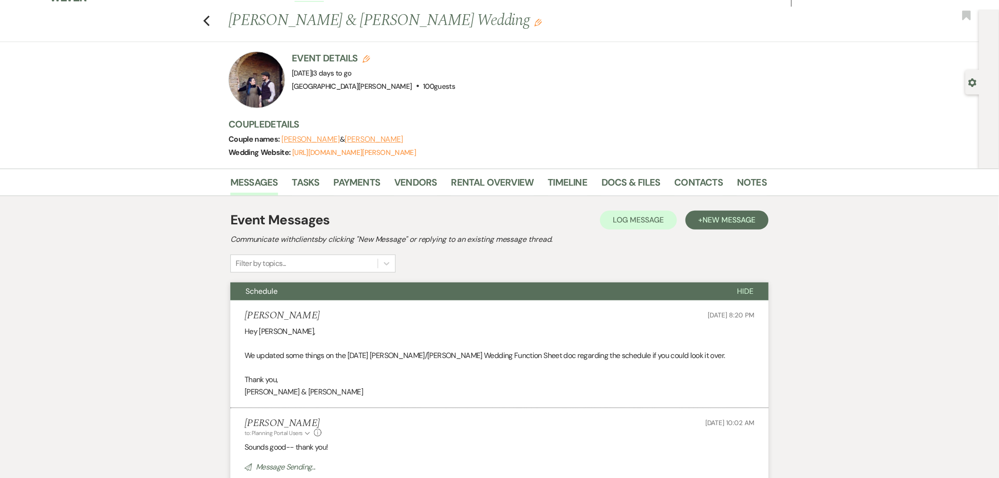
scroll to position [0, 0]
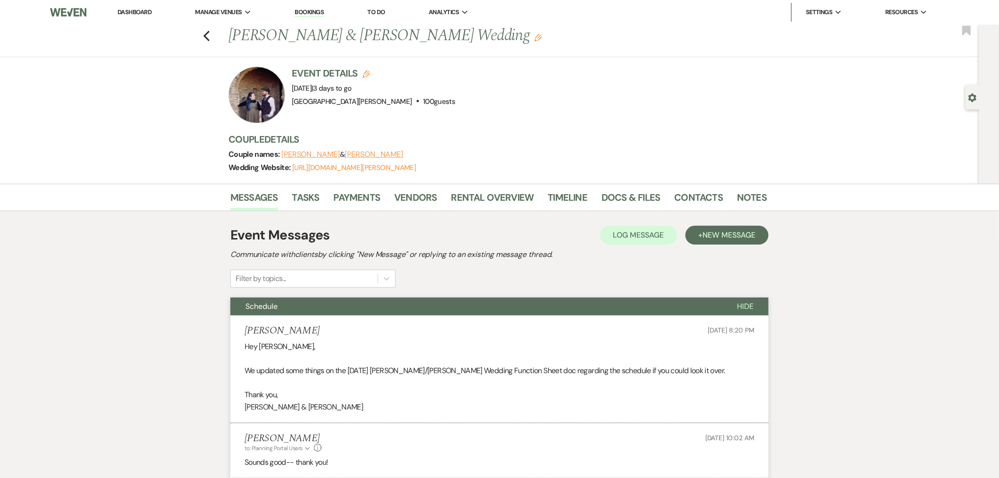
click at [144, 11] on link "Dashboard" at bounding box center [135, 12] width 34 height 8
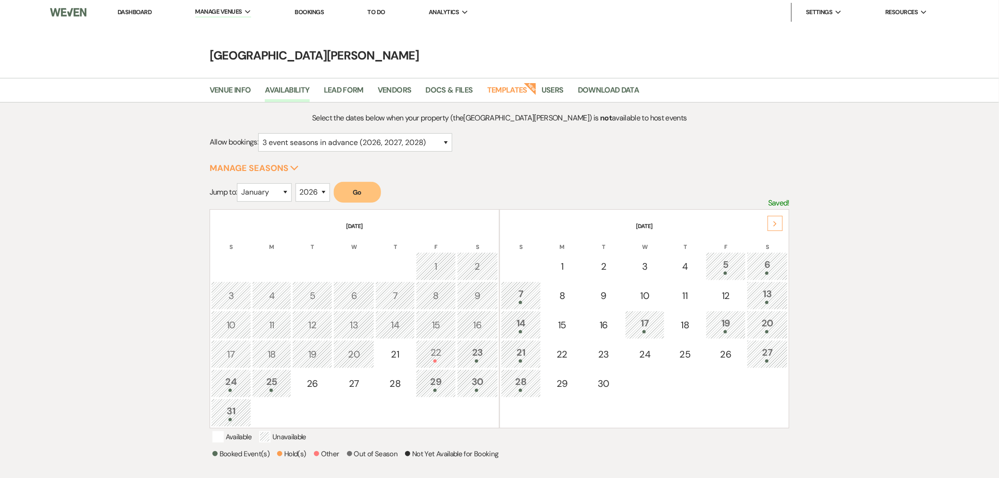
click at [775, 219] on div "Next" at bounding box center [774, 223] width 15 height 15
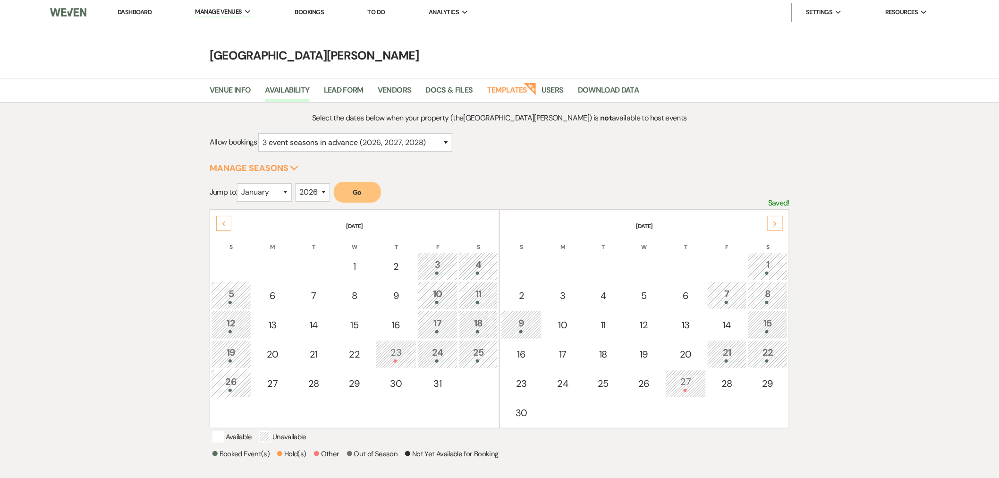
click at [775, 219] on div "Next" at bounding box center [774, 223] width 15 height 15
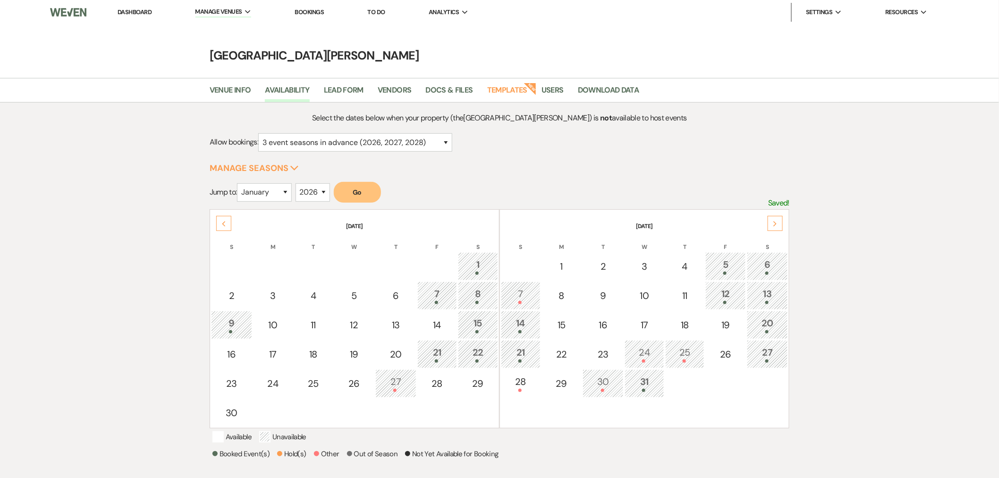
click at [526, 291] on div "7" at bounding box center [520, 295] width 29 height 17
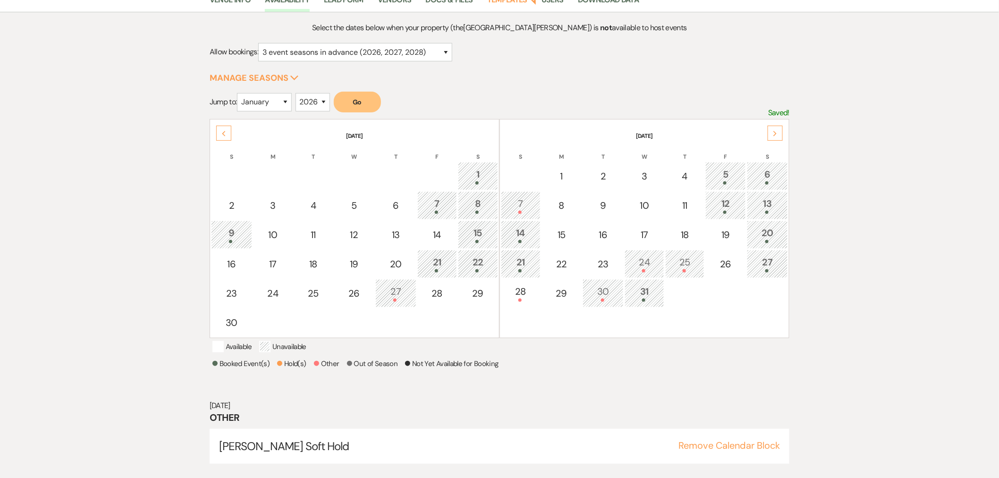
scroll to position [105, 0]
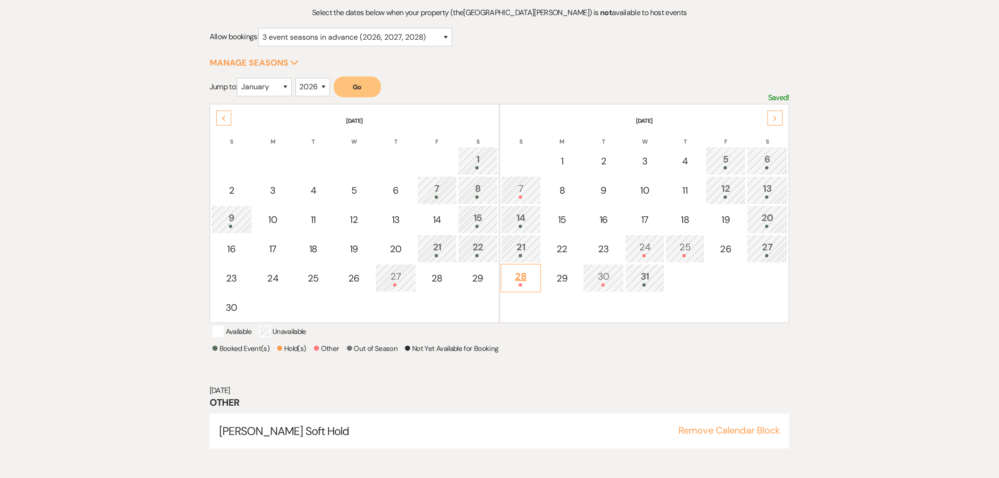
click at [526, 283] on div at bounding box center [521, 284] width 30 height 3
click at [522, 189] on div "7" at bounding box center [520, 189] width 29 height 17
click at [726, 435] on button "Remove Calendar Block" at bounding box center [728, 429] width 101 height 9
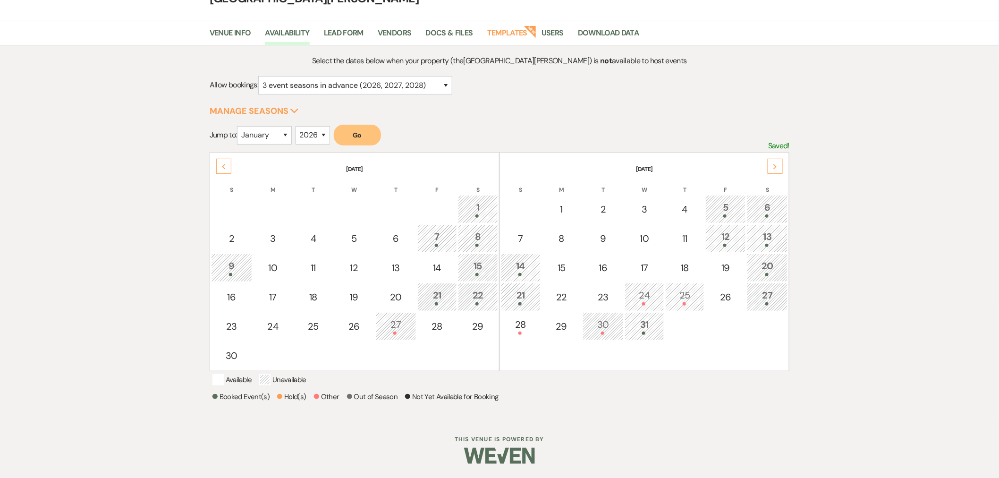
click at [712, 200] on div "5" at bounding box center [725, 208] width 30 height 17
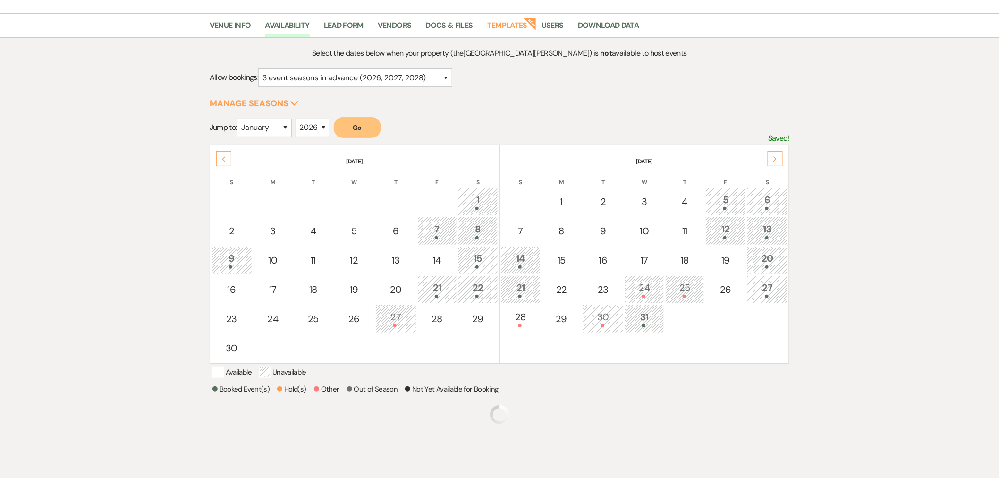
scroll to position [105, 0]
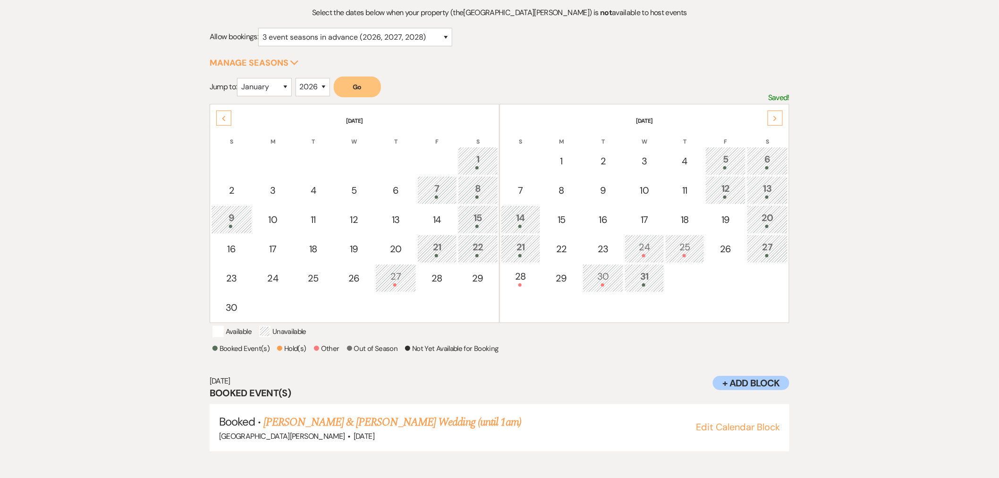
click at [772, 157] on div "6" at bounding box center [767, 160] width 31 height 17
click at [820, 152] on div "Select the dates below when your property (the Stone Valley Meadows ) is not av…" at bounding box center [500, 238] width 680 height 463
click at [468, 81] on form "Jump to: January February March April May June July August September October No…" at bounding box center [500, 89] width 580 height 27
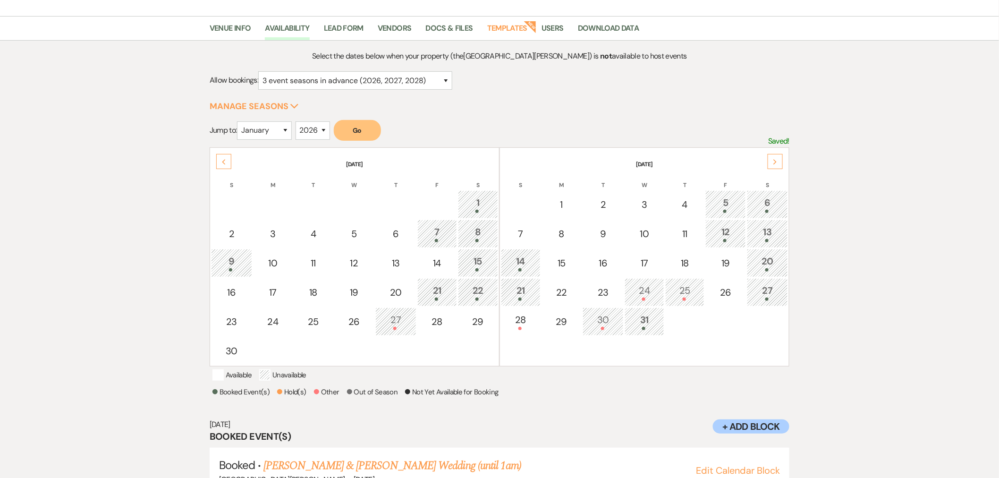
scroll to position [0, 0]
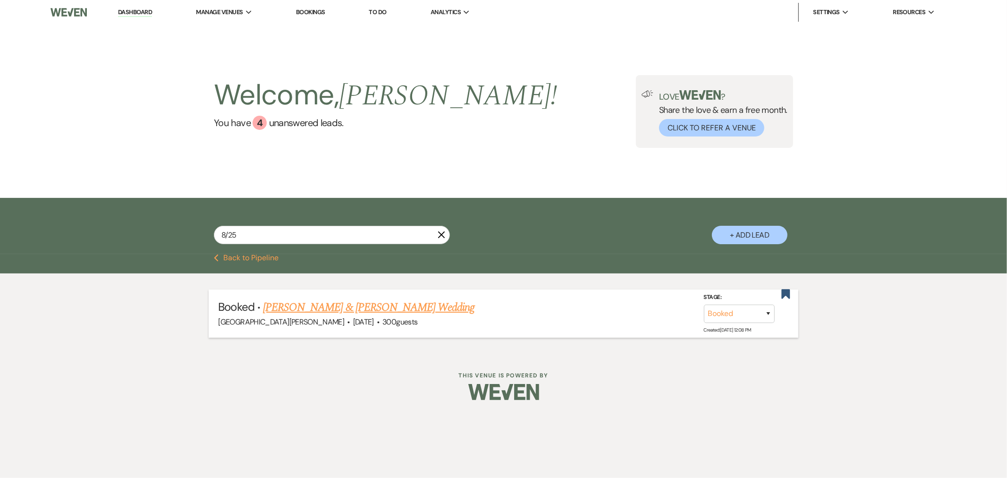
type input "8/25"
click at [397, 305] on link "[PERSON_NAME] & [PERSON_NAME] Wedding" at bounding box center [368, 307] width 211 height 17
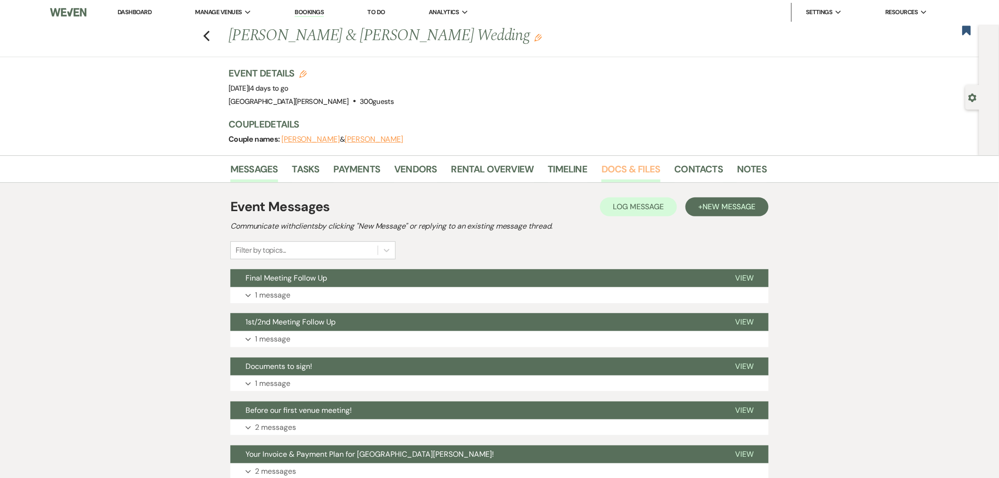
click at [618, 173] on link "Docs & Files" at bounding box center [630, 171] width 59 height 21
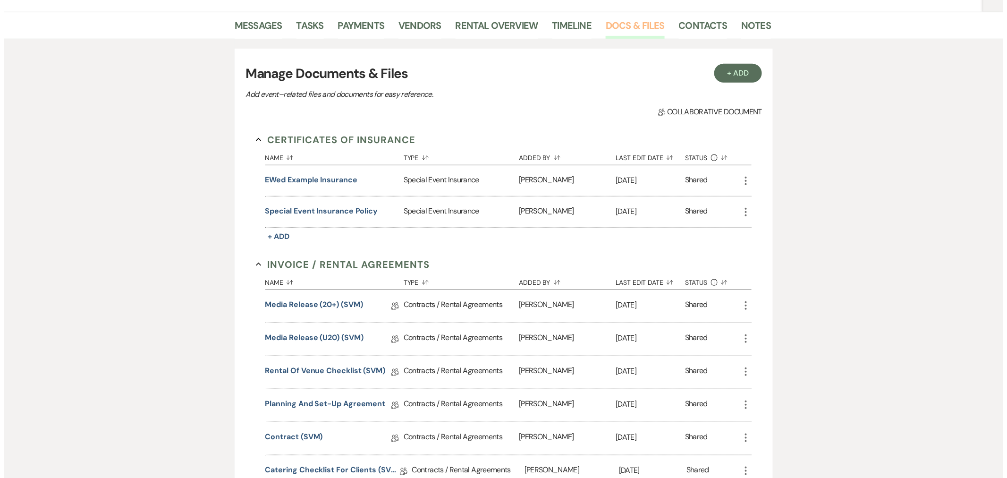
scroll to position [157, 0]
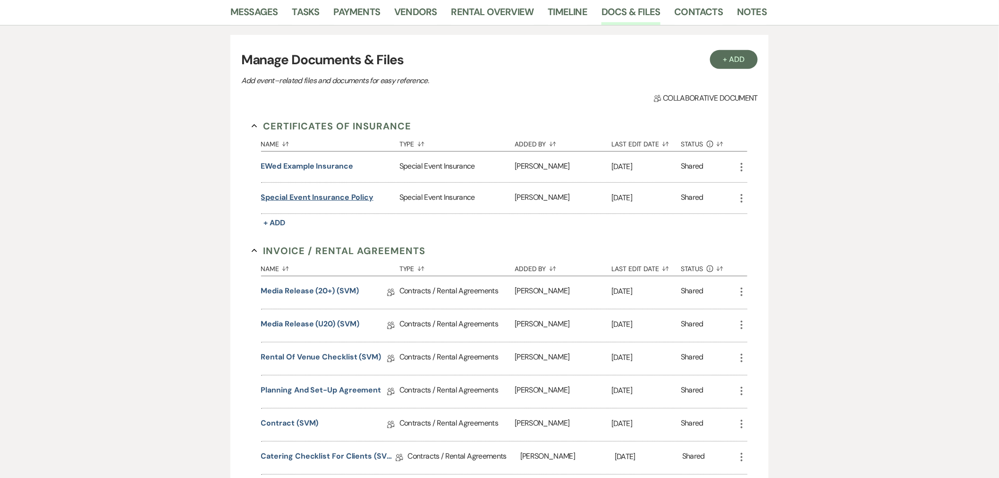
click at [352, 196] on button "Special Event Insurance Policy" at bounding box center [317, 197] width 113 height 11
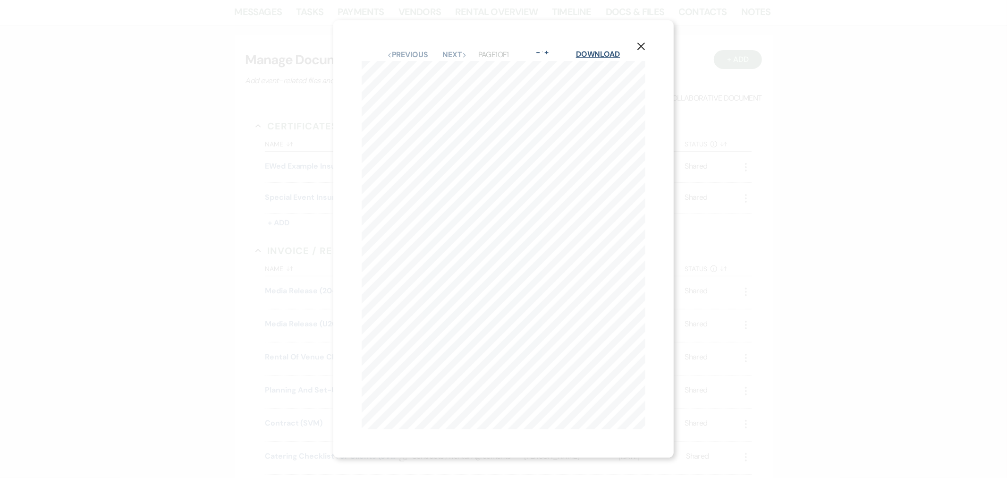
click at [600, 51] on link "Download" at bounding box center [598, 54] width 44 height 10
